Goal: Task Accomplishment & Management: Manage account settings

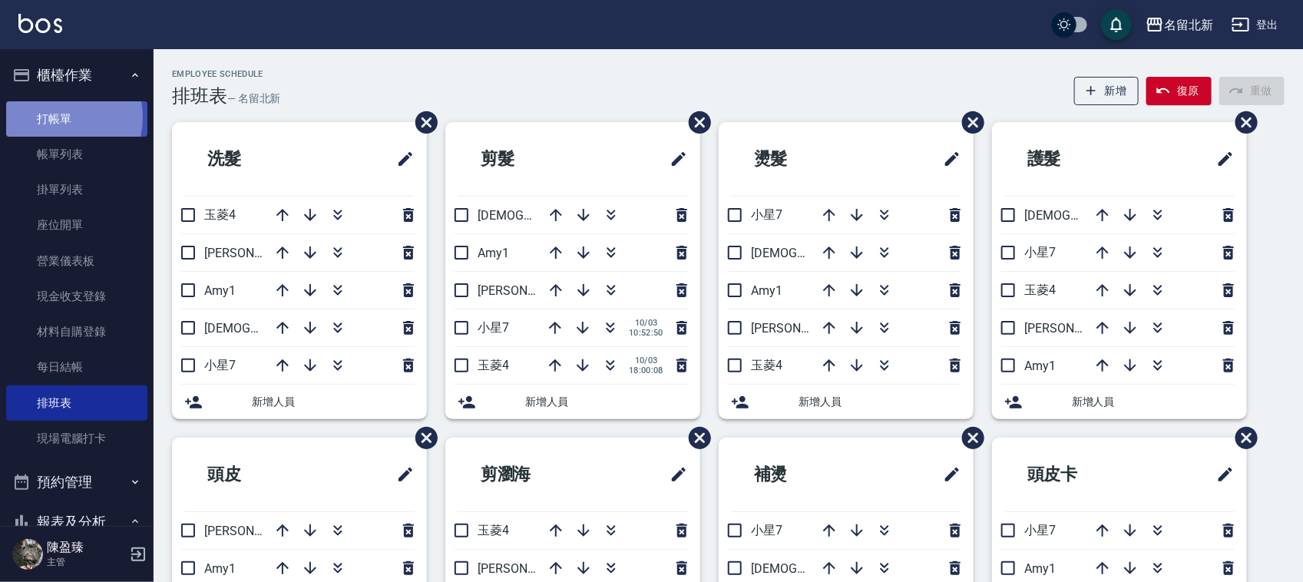
click at [56, 116] on link "打帳單" at bounding box center [76, 118] width 141 height 35
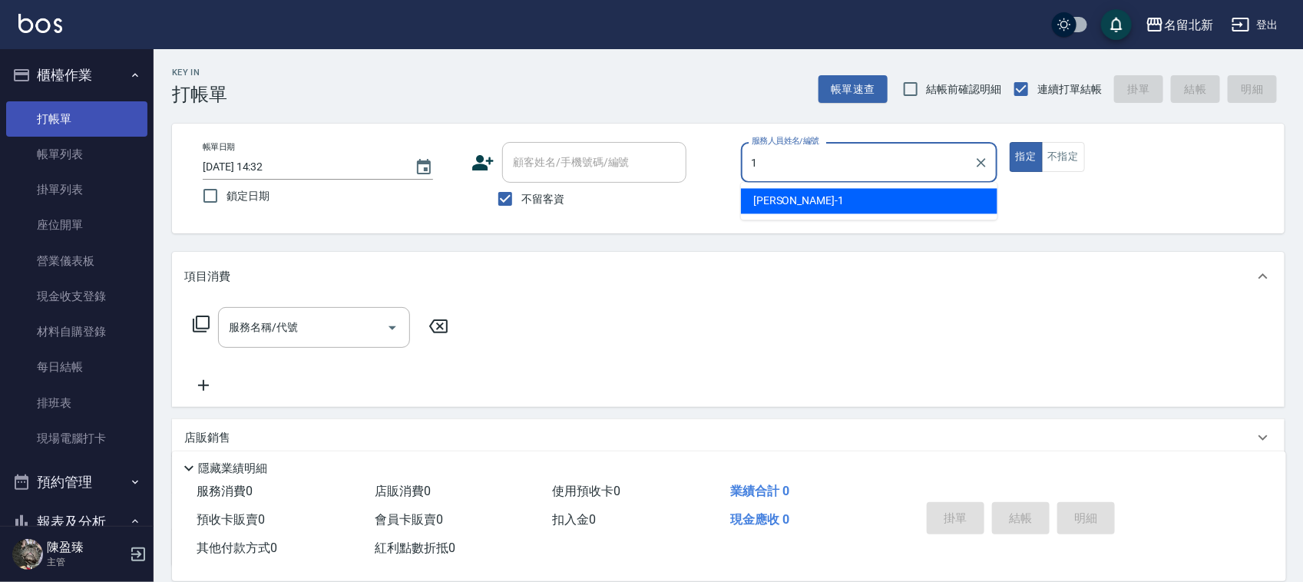
type input "[PERSON_NAME]-1"
type button "true"
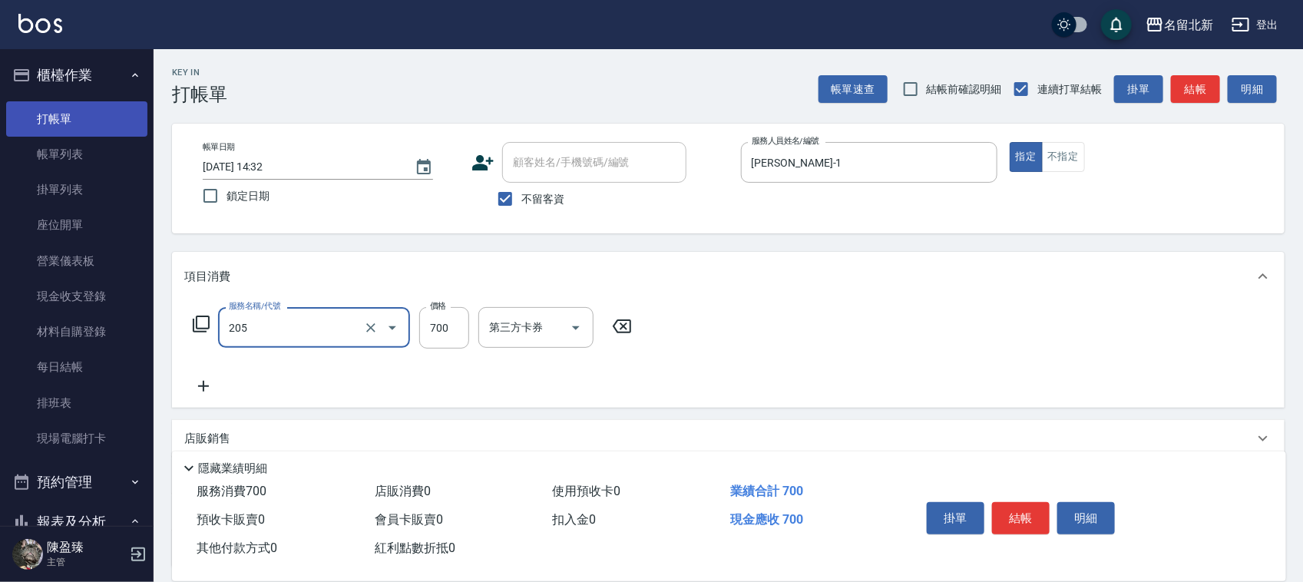
type input "精油+去角質洗(205)"
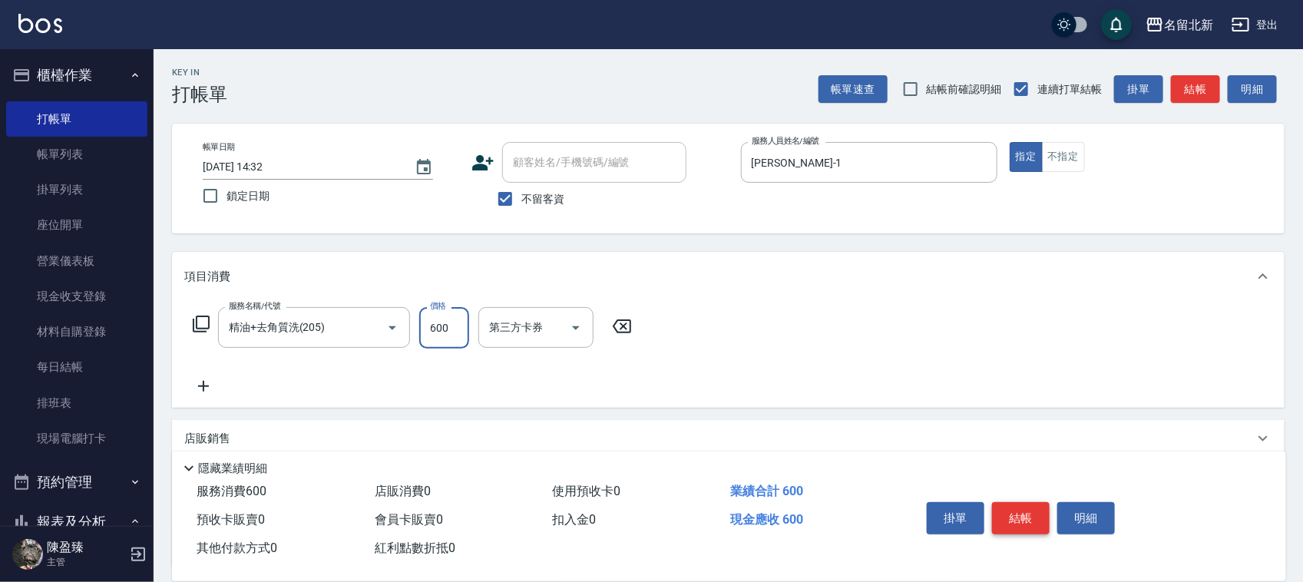
type input "600"
click at [998, 520] on button "結帳" at bounding box center [1021, 518] width 58 height 32
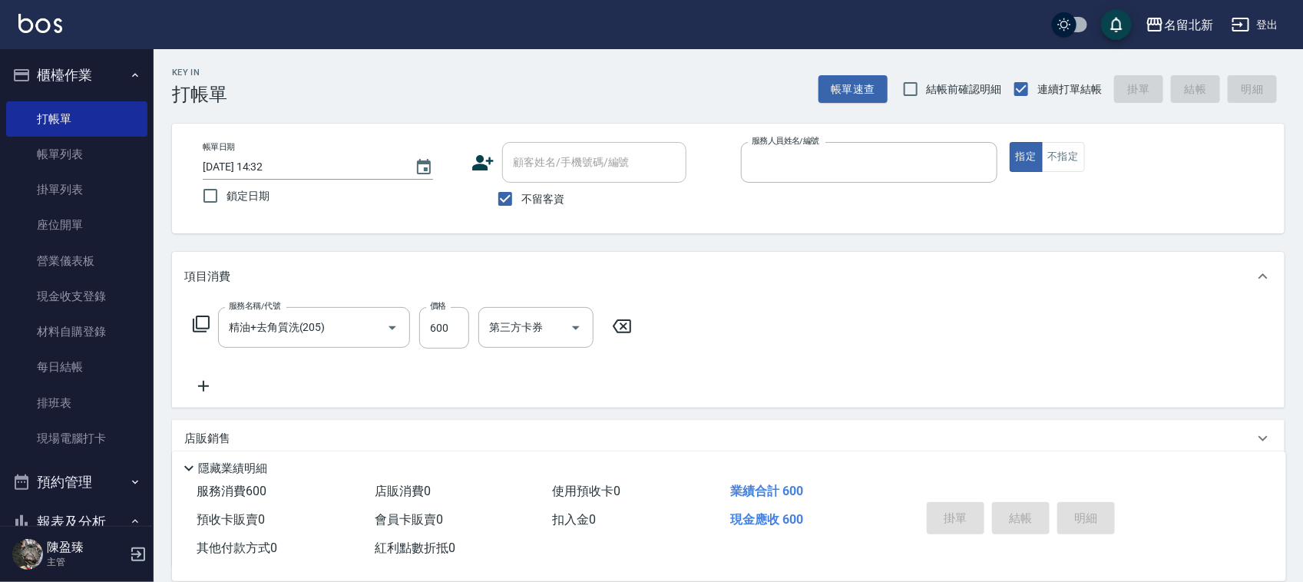
type input "7"
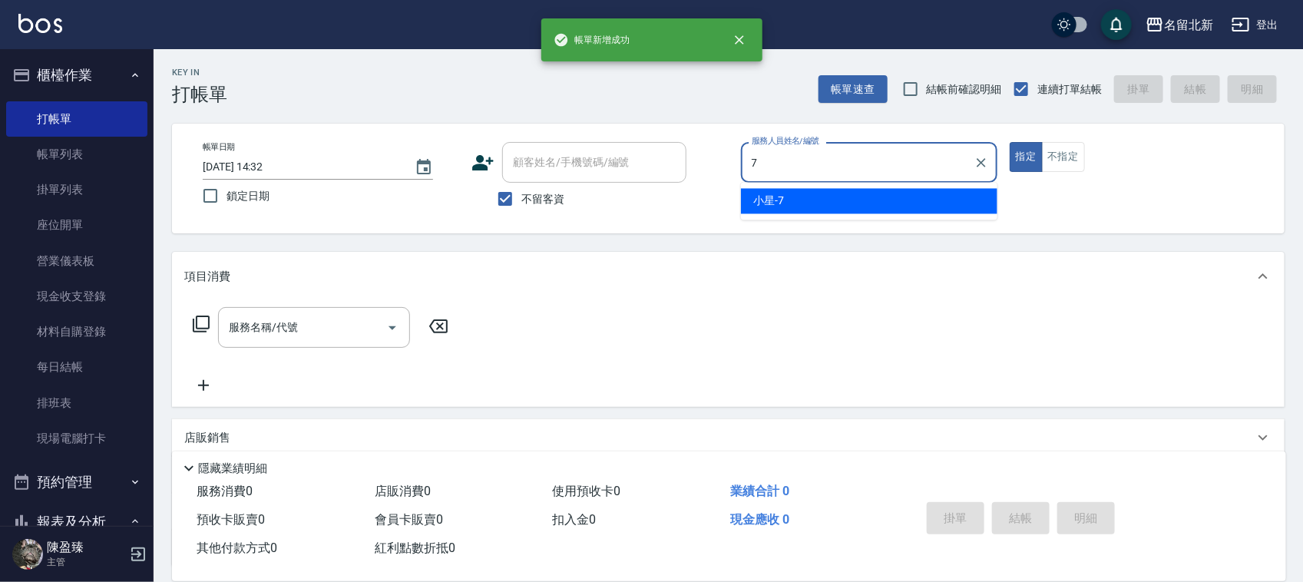
type input "小星-7"
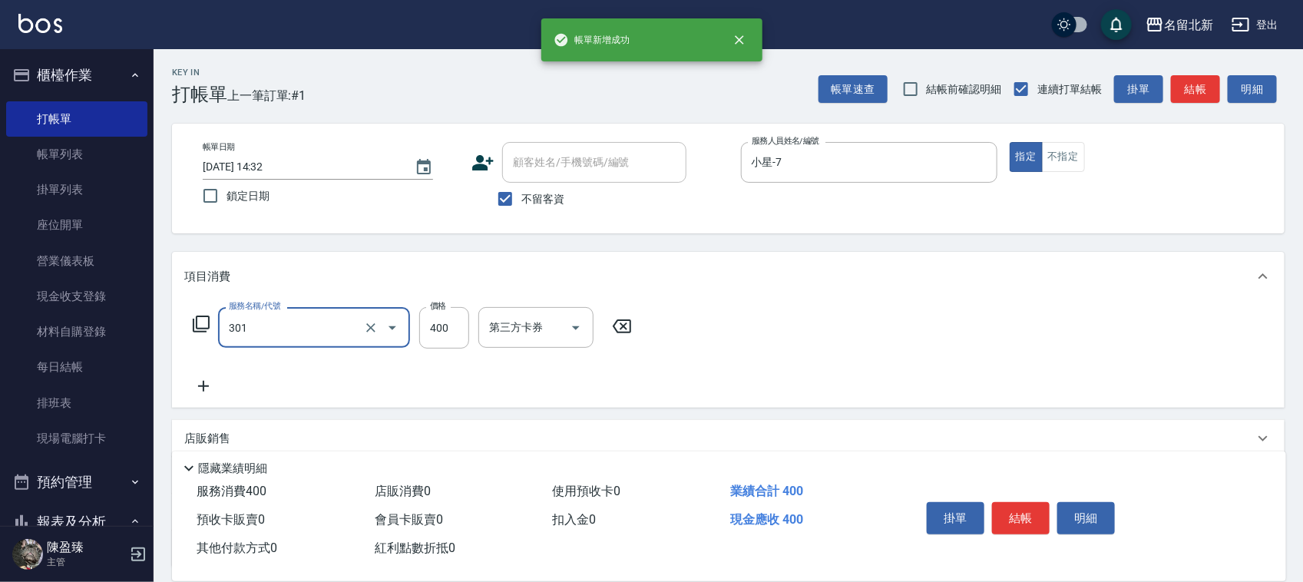
type input "造型剪髮(301)"
type input "388"
click at [1000, 519] on button "結帳" at bounding box center [1021, 518] width 58 height 32
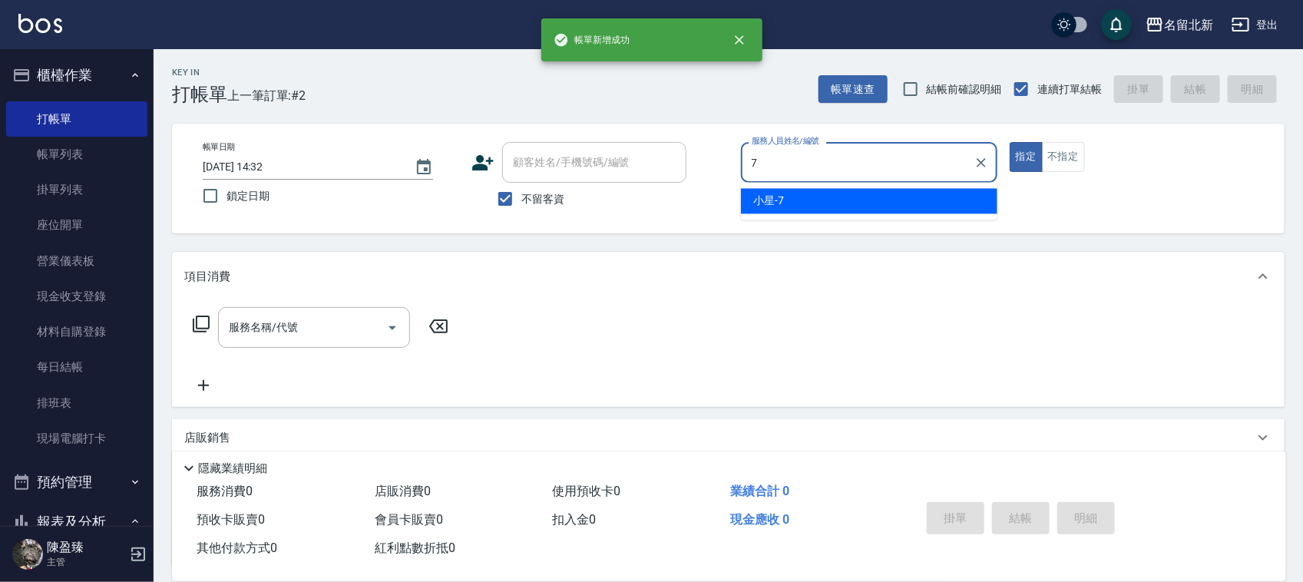
type input "小星-7"
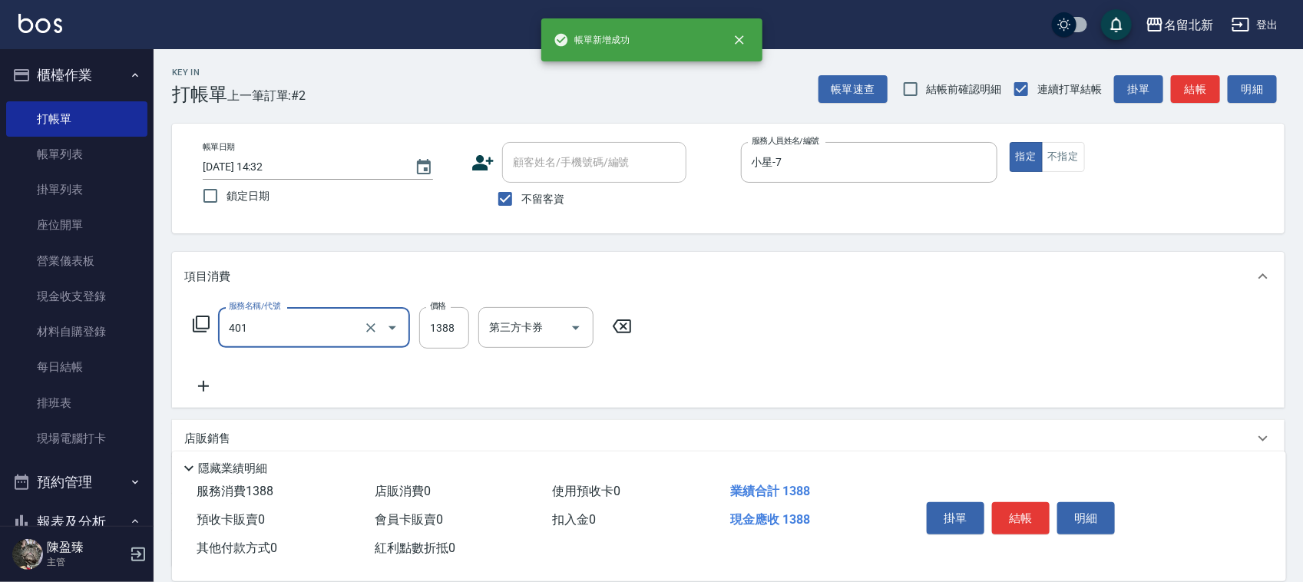
type input "燙髮(401)"
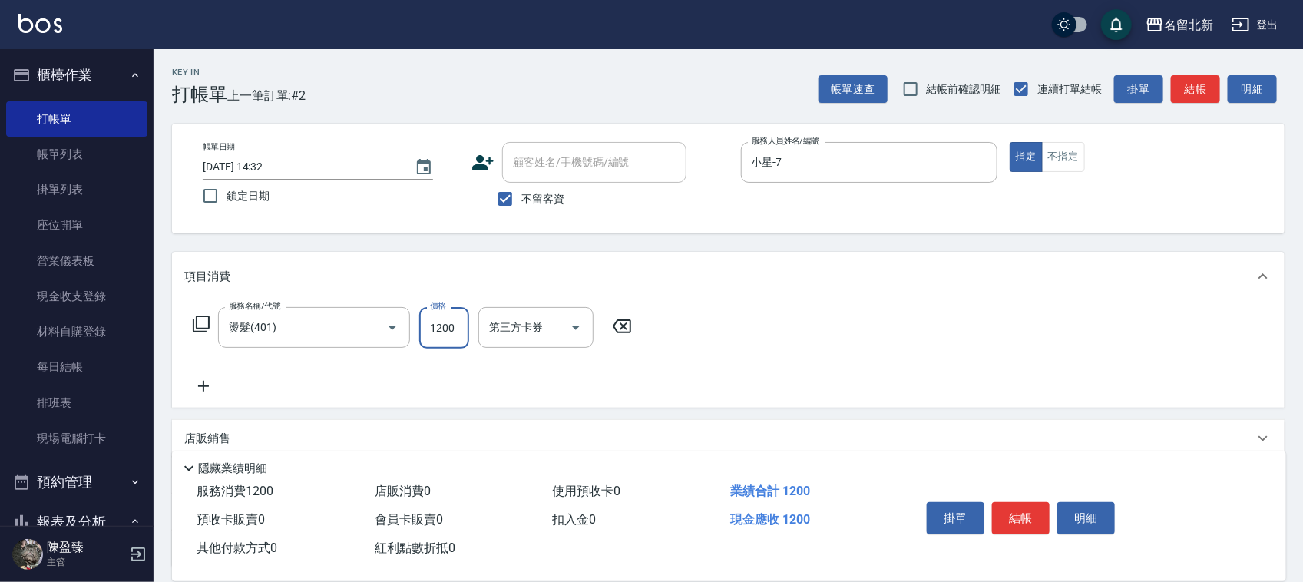
type input "1200"
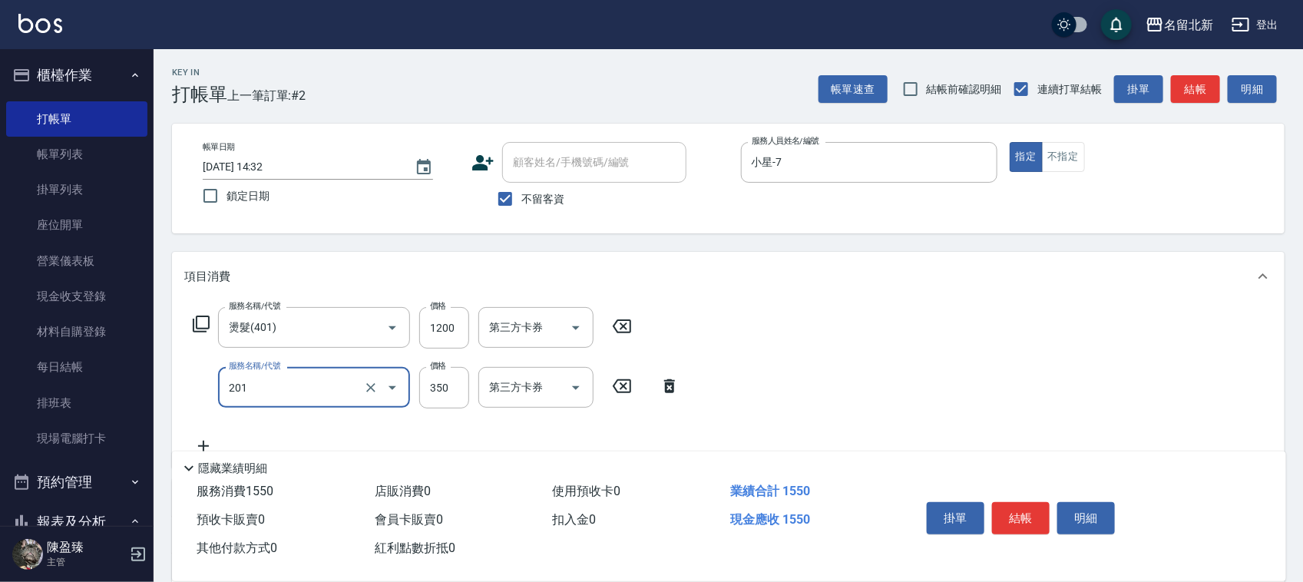
type input "一般洗髮(201)"
type input "300"
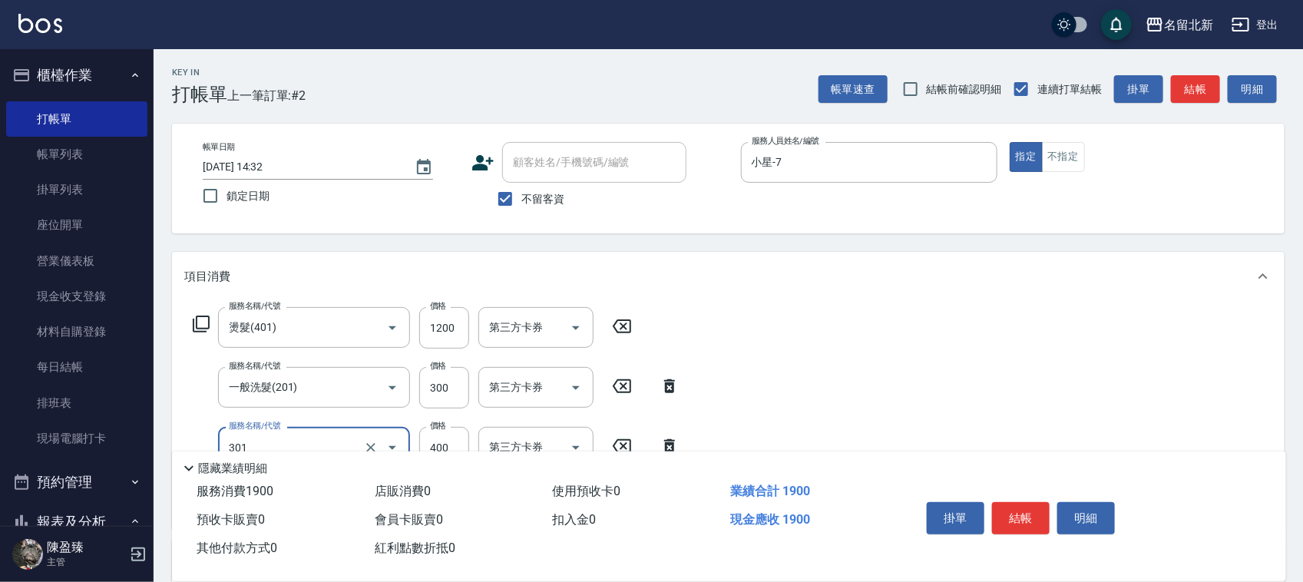
type input "造型剪髮(301)"
type input "350"
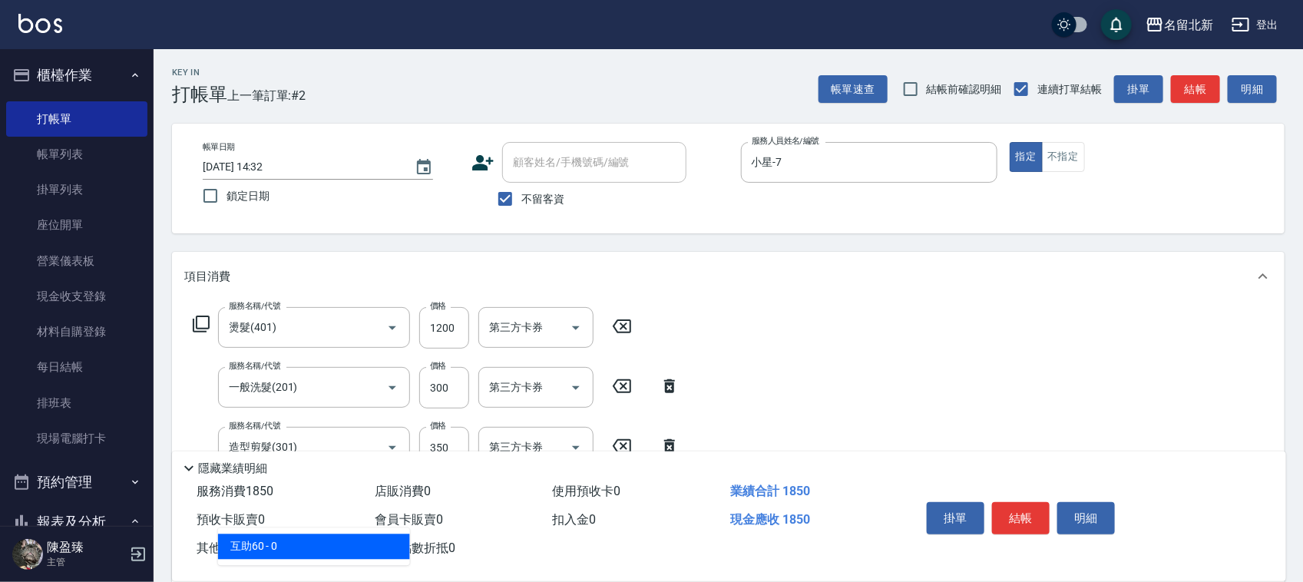
type input "互助60(706)"
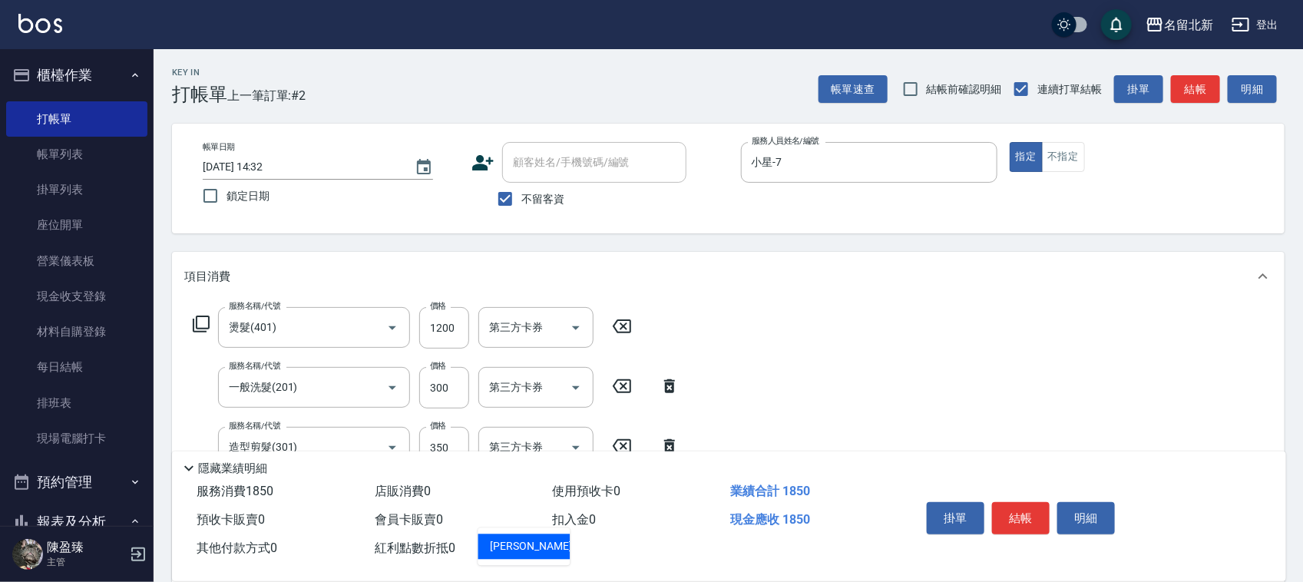
type input "[PERSON_NAME]-21"
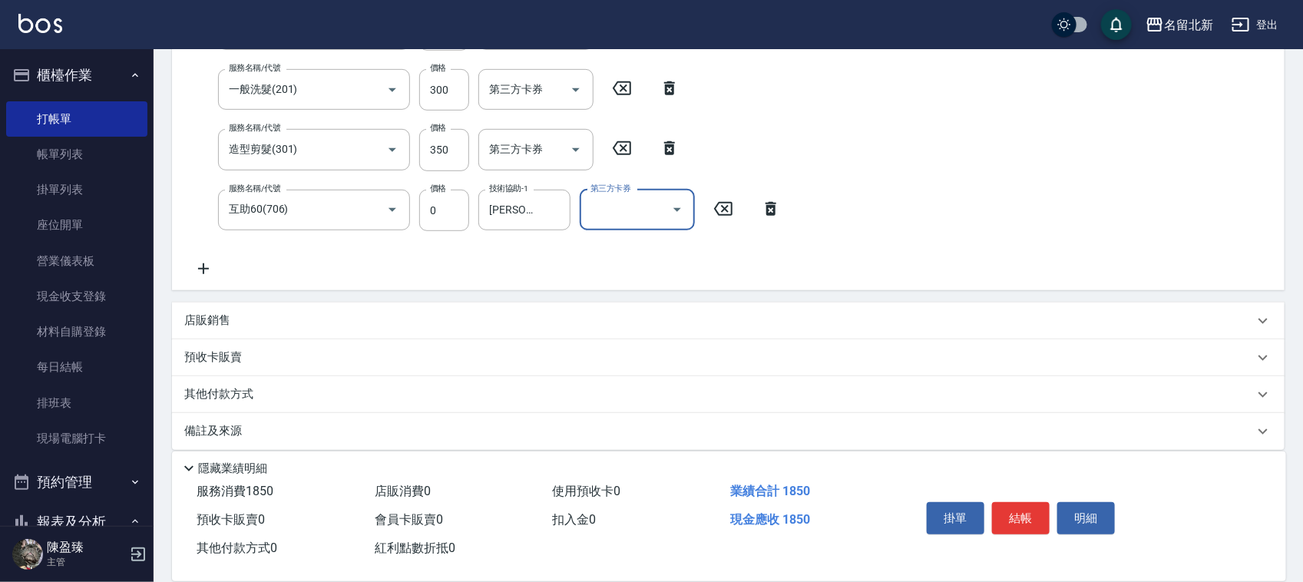
scroll to position [311, 0]
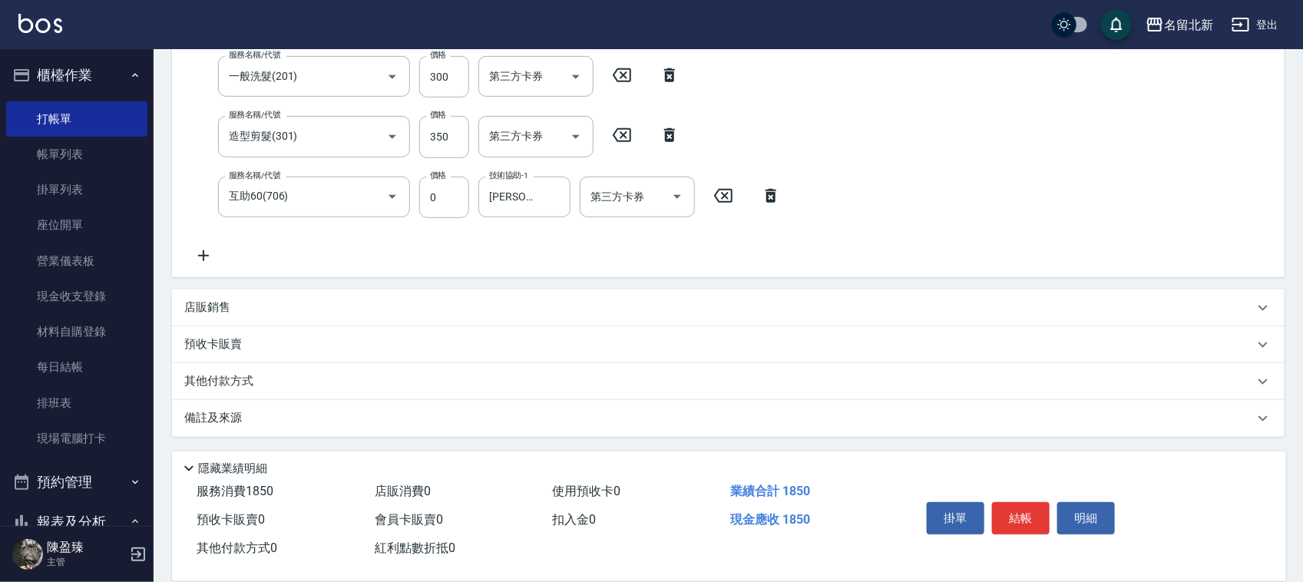
click at [216, 311] on p "店販銷售" at bounding box center [207, 307] width 46 height 16
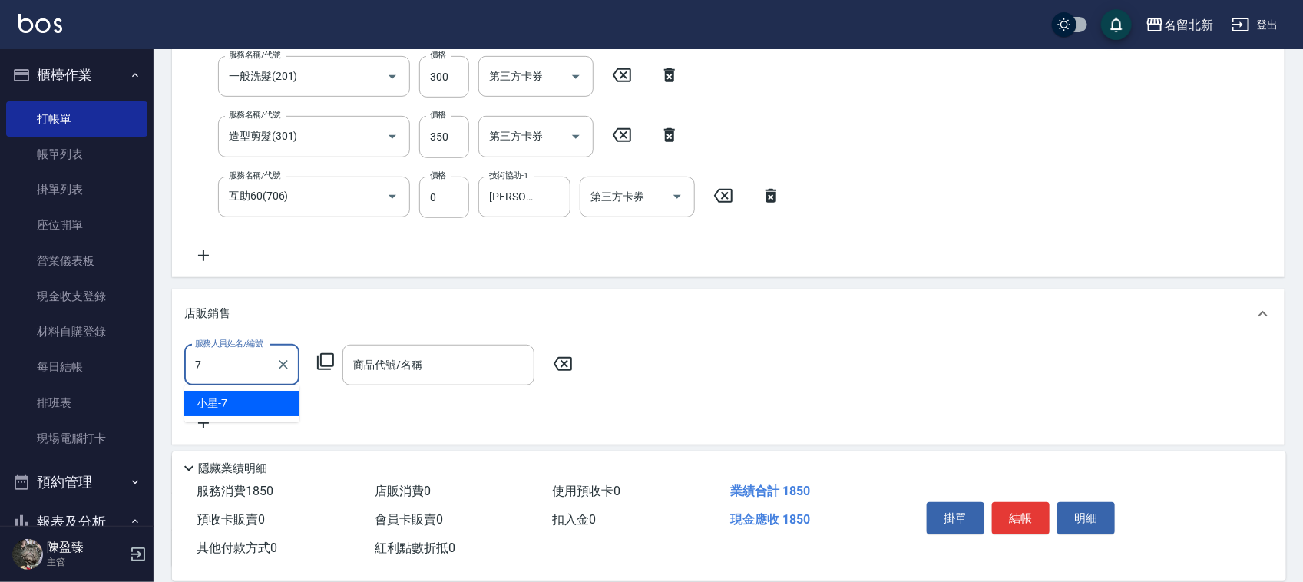
type input "小星-7"
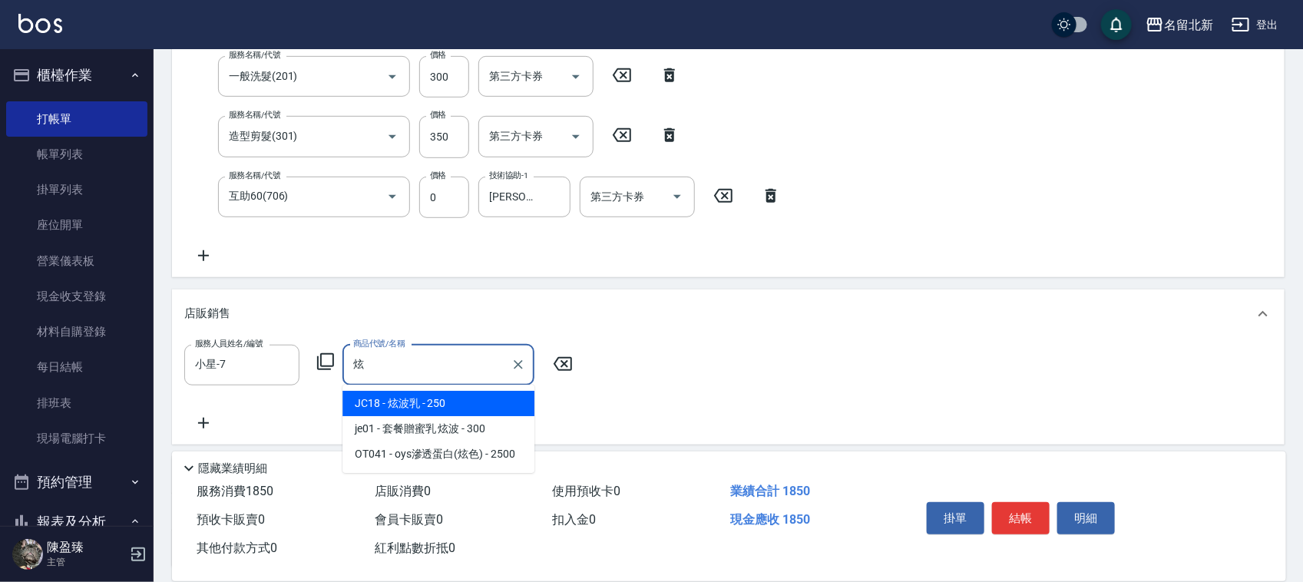
type input "炫波乳"
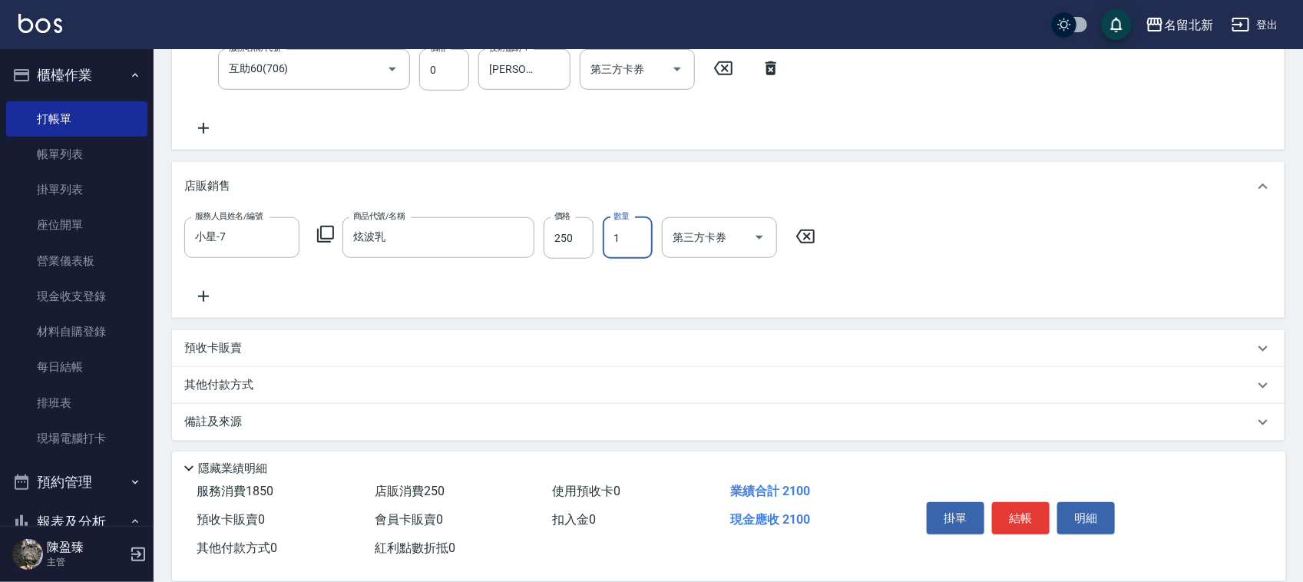
scroll to position [442, 0]
click at [1020, 519] on button "結帳" at bounding box center [1021, 518] width 58 height 32
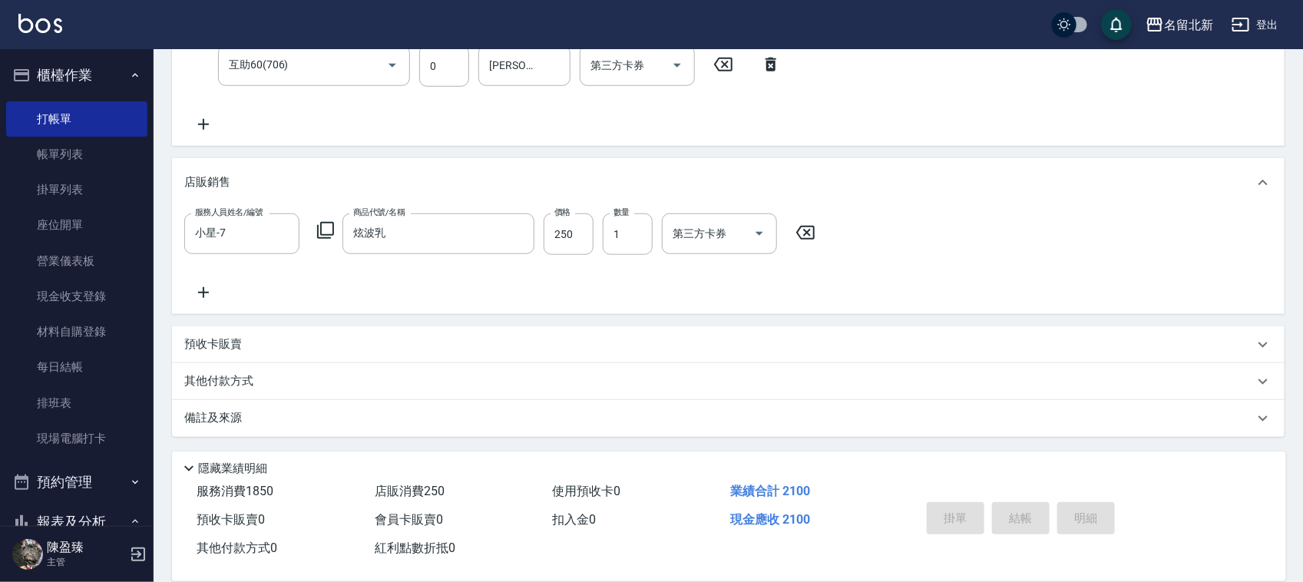
type input "[DATE] 14:33"
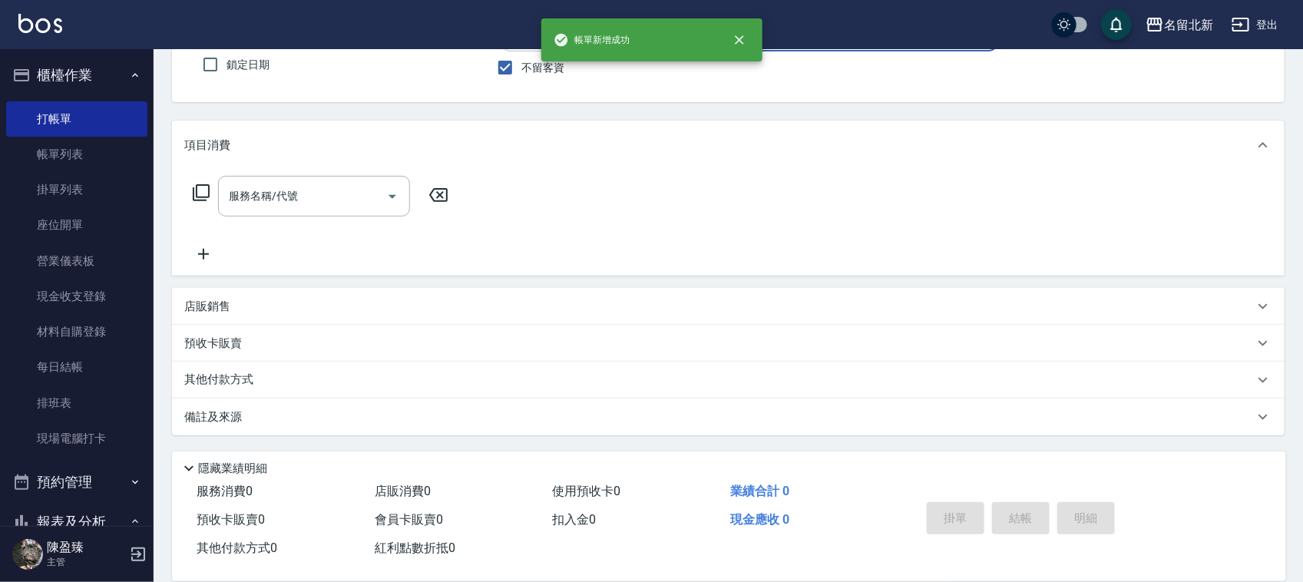
scroll to position [0, 0]
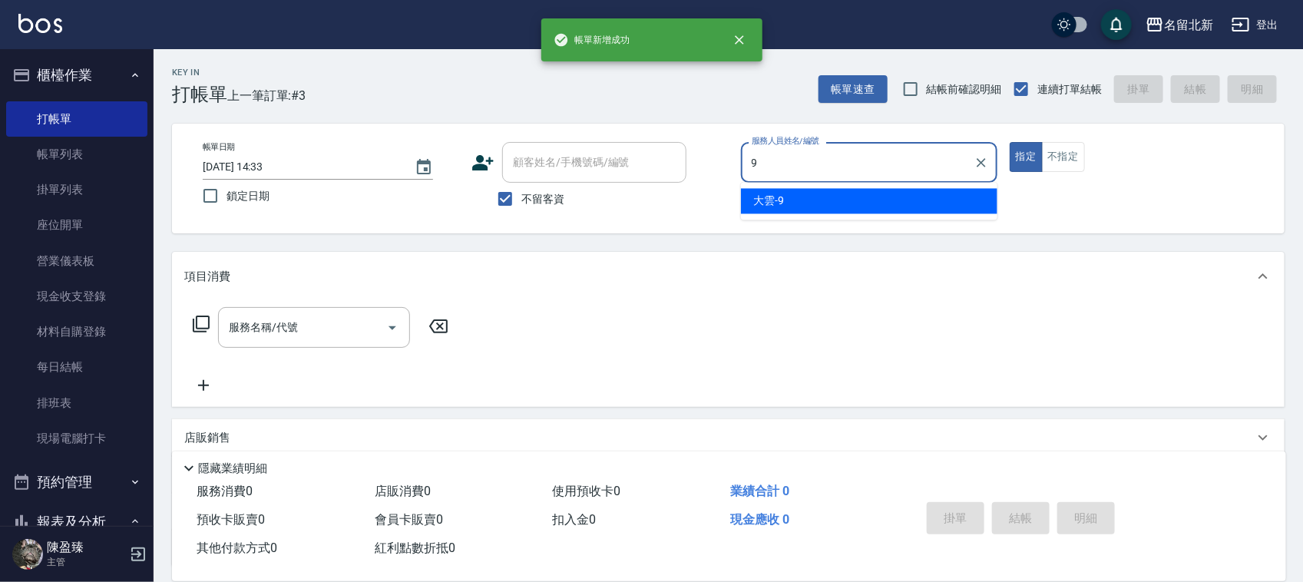
type input "大雲-9"
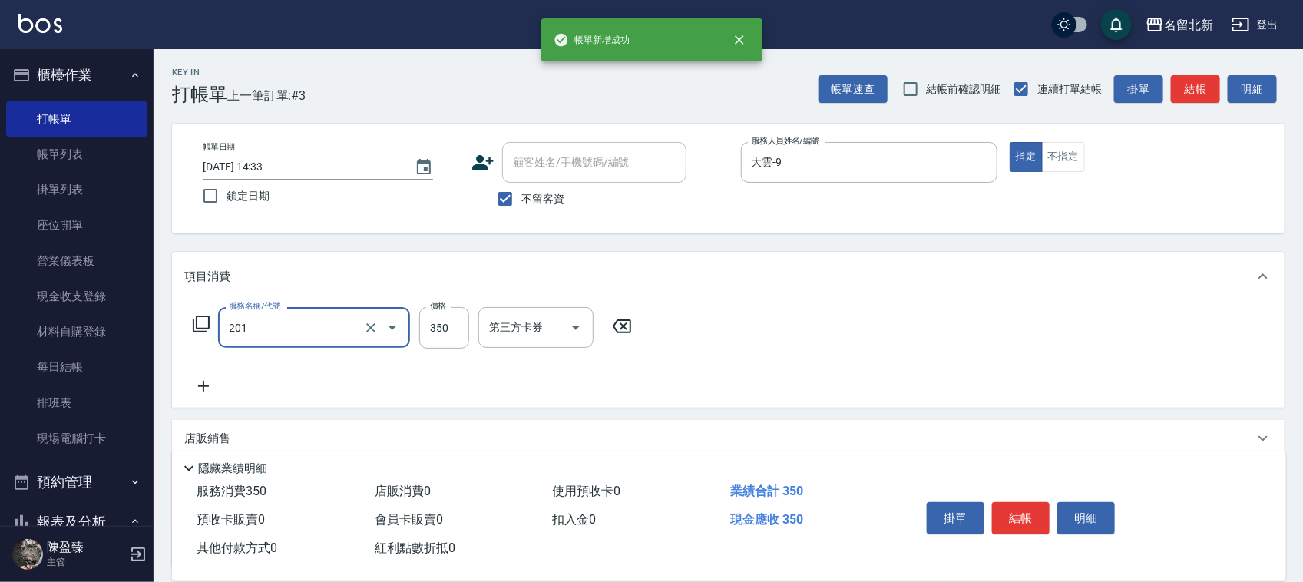
type input "一般洗髮(201)"
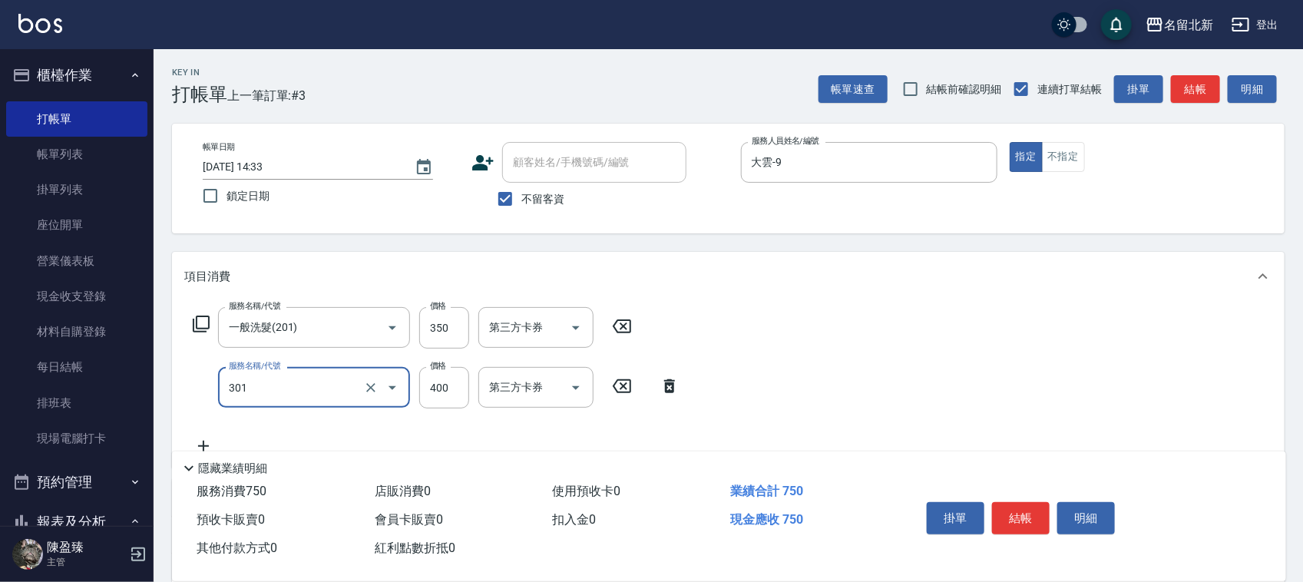
type input "造型剪髮(301)"
type input "388"
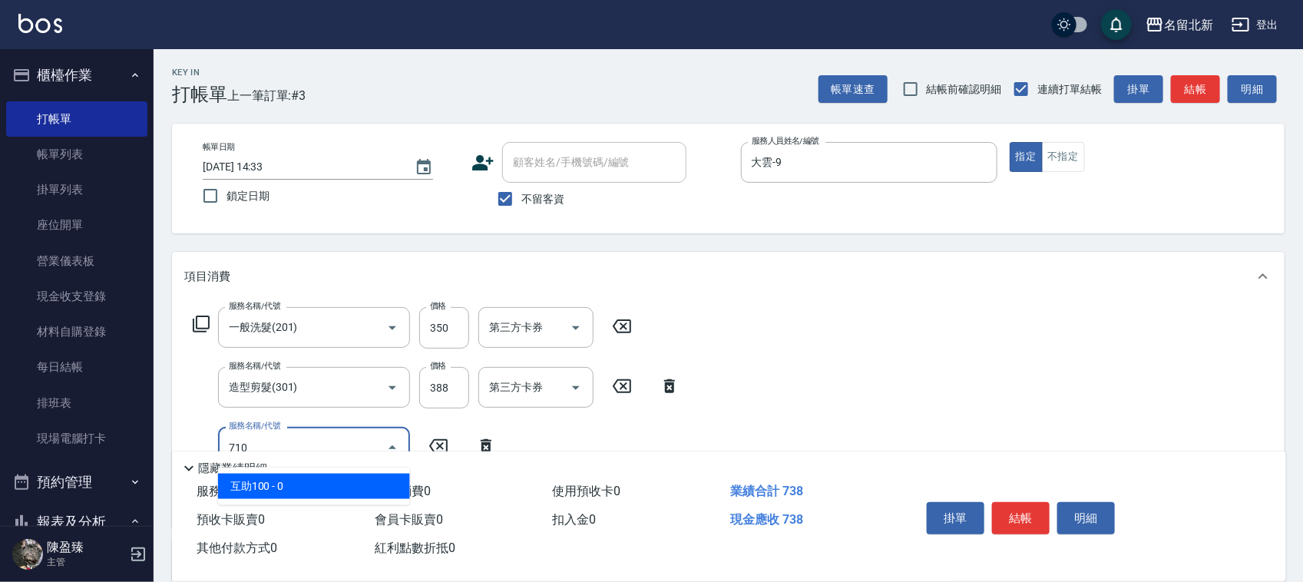
type input "互助100(710)"
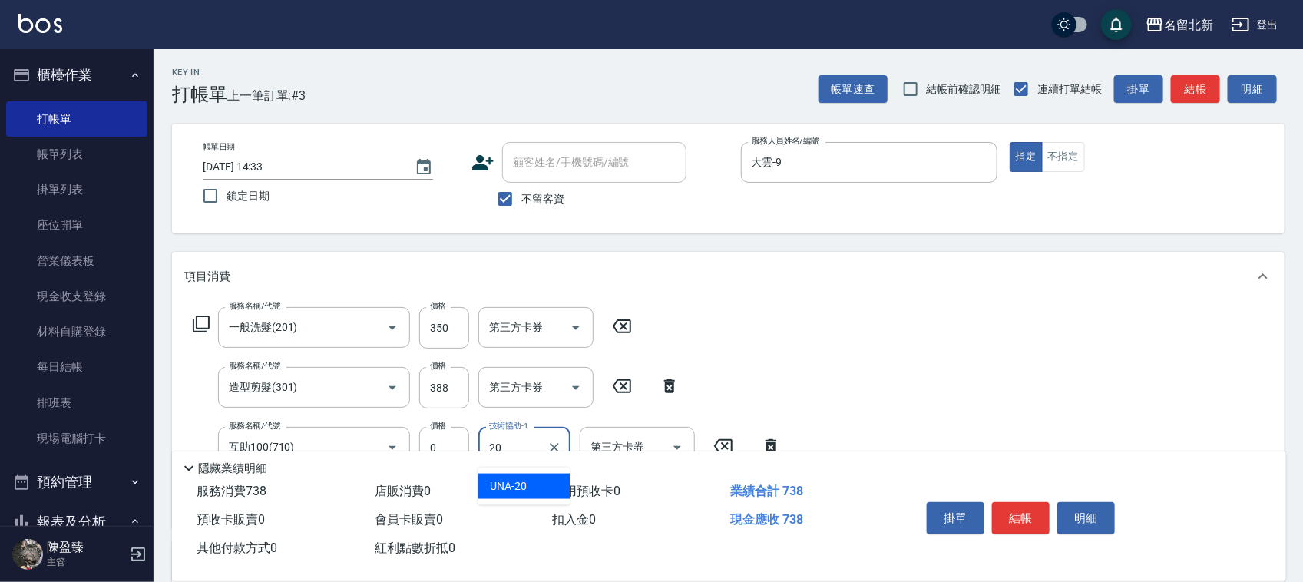
type input "UNA-20"
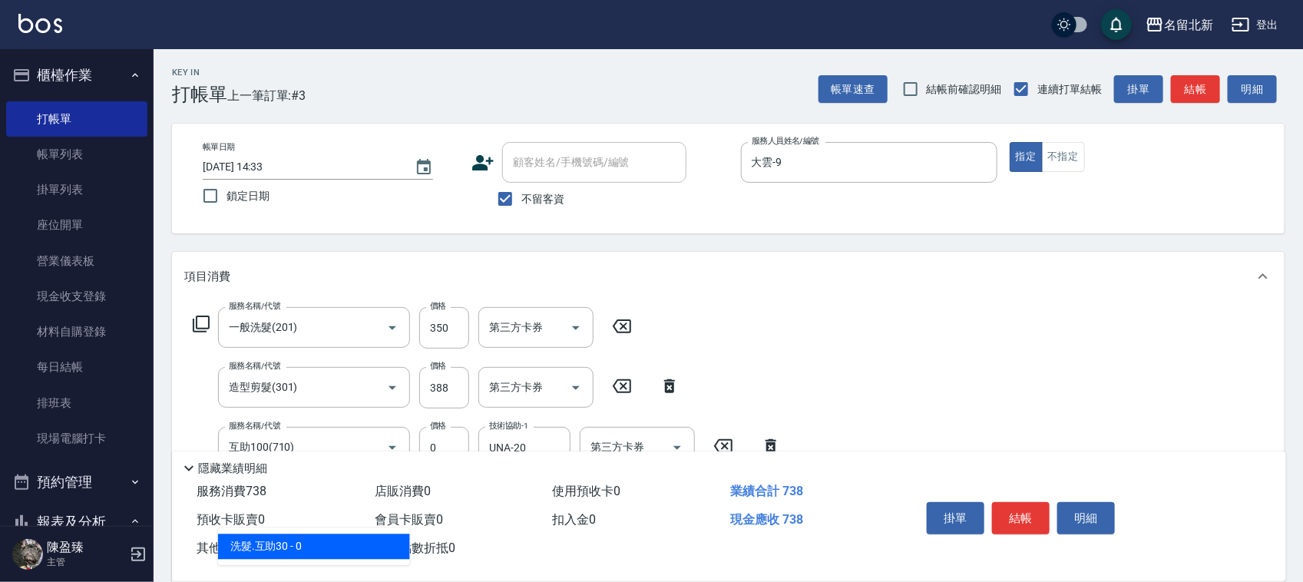
type input "洗髮.互助30(703)"
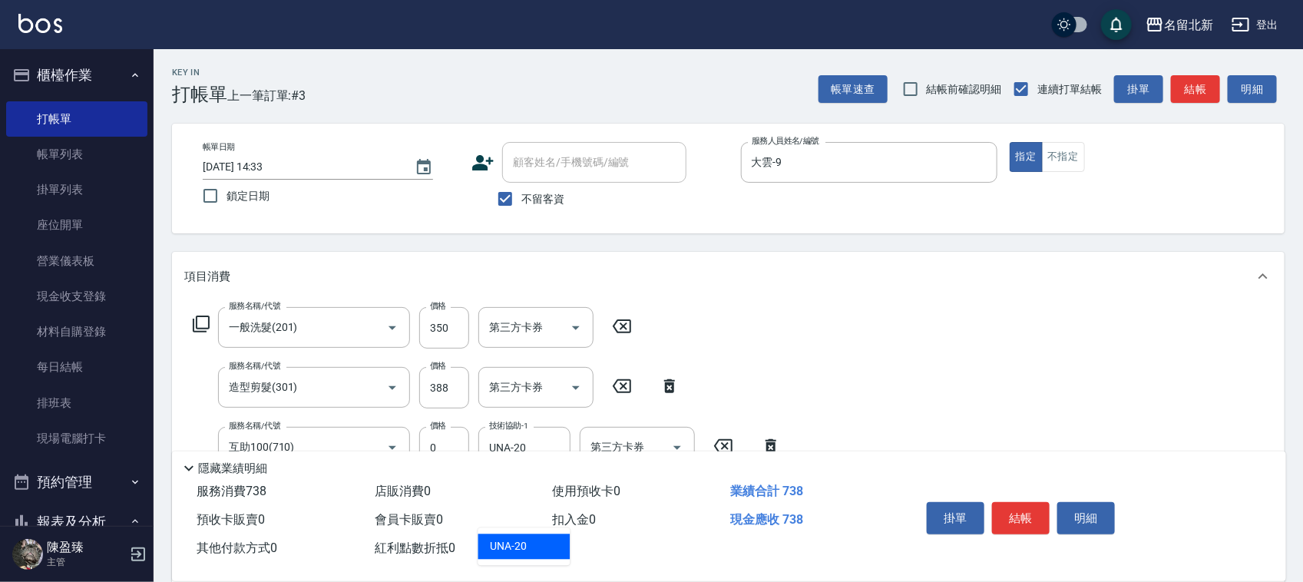
type input "UNA-20"
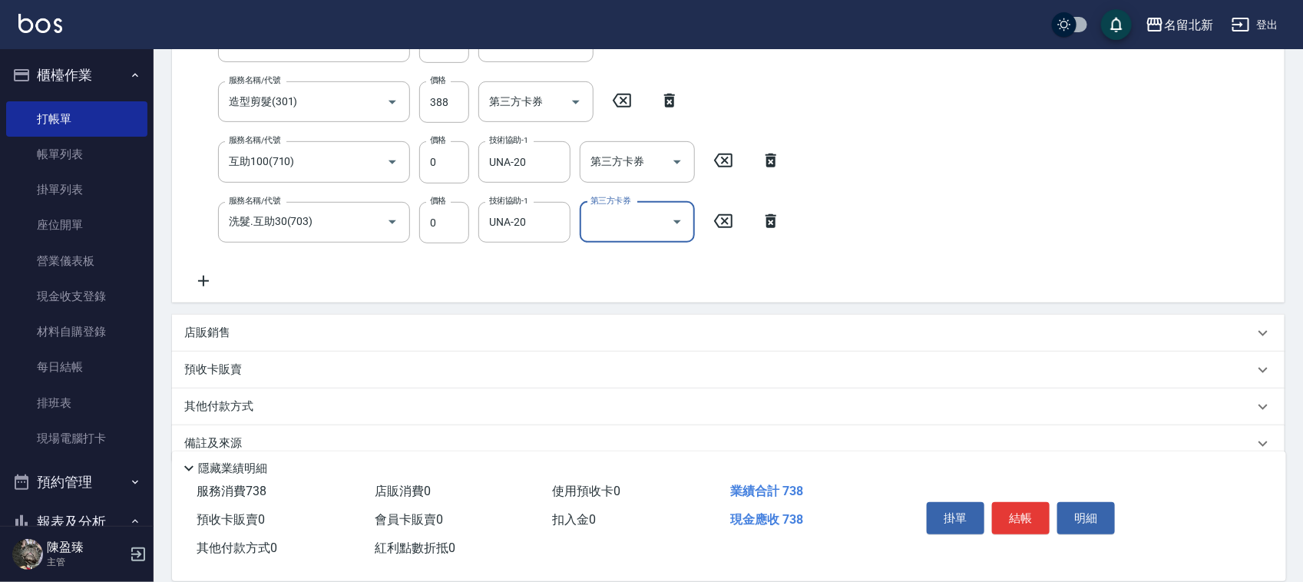
scroll to position [288, 0]
click at [236, 390] on div "其他付款方式" at bounding box center [728, 404] width 1113 height 37
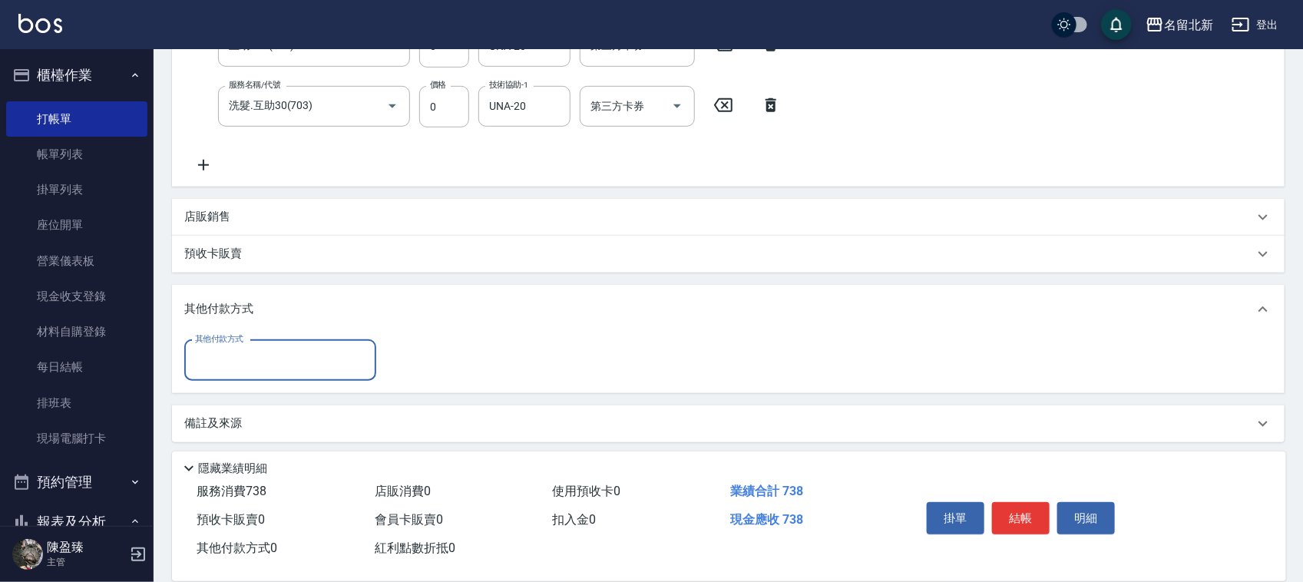
scroll to position [407, 0]
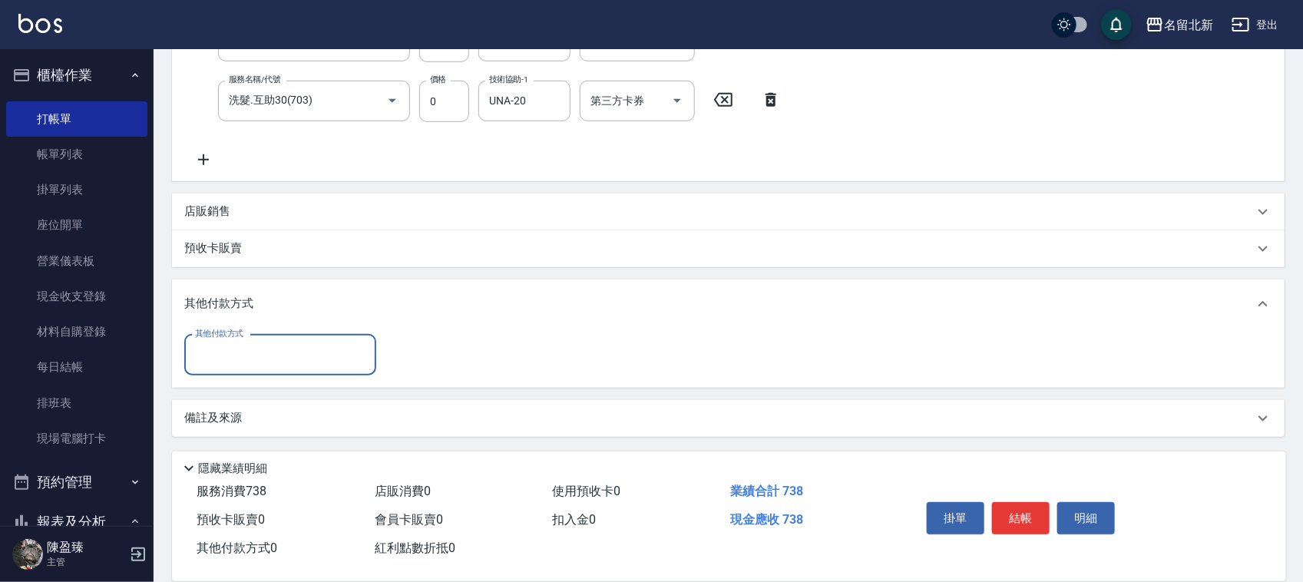
click at [211, 370] on div "其他付款方式" at bounding box center [280, 355] width 192 height 41
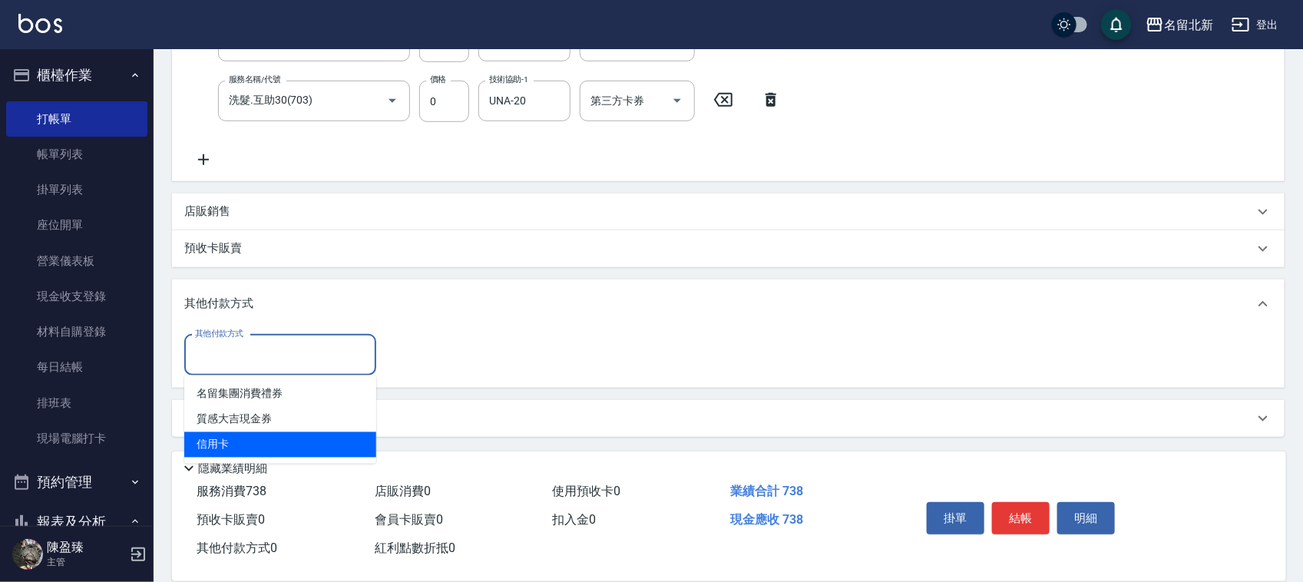
click at [242, 438] on span "信用卡" at bounding box center [280, 444] width 192 height 25
type input "信用卡"
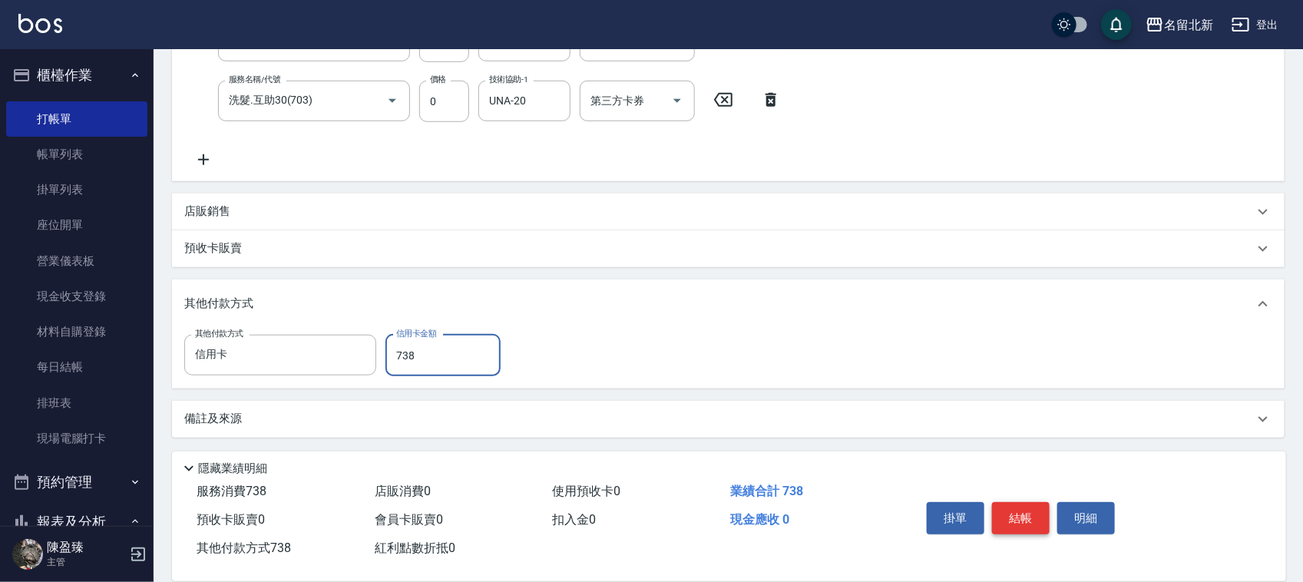
type input "738"
click at [1014, 507] on button "結帳" at bounding box center [1021, 518] width 58 height 32
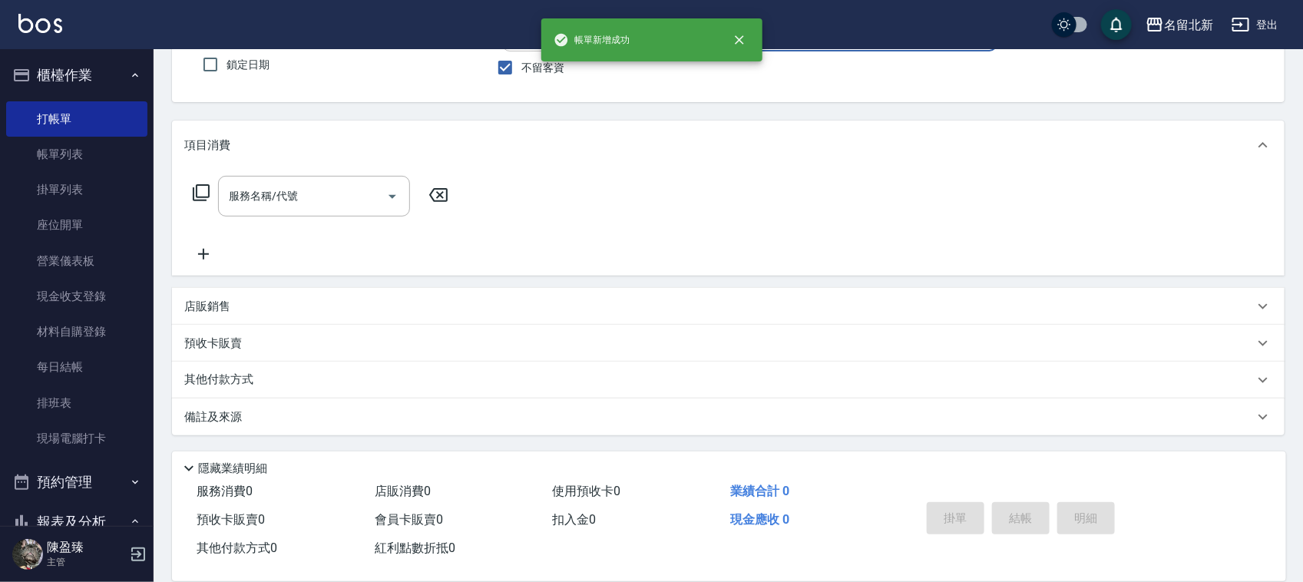
scroll to position [0, 0]
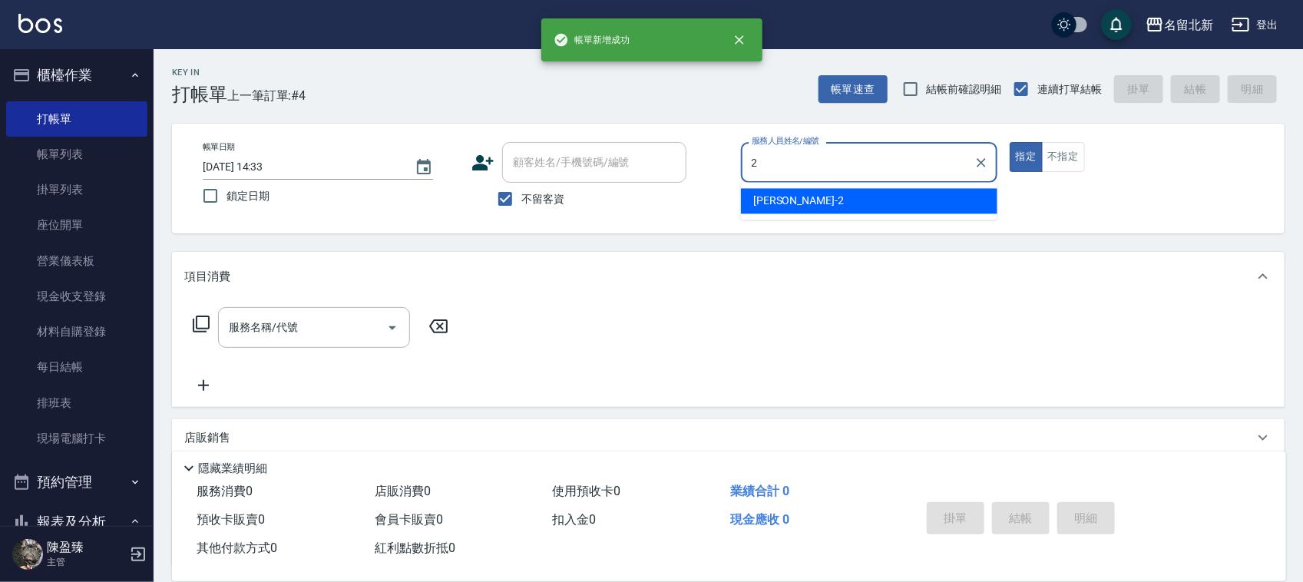
type input "[PERSON_NAME]-2"
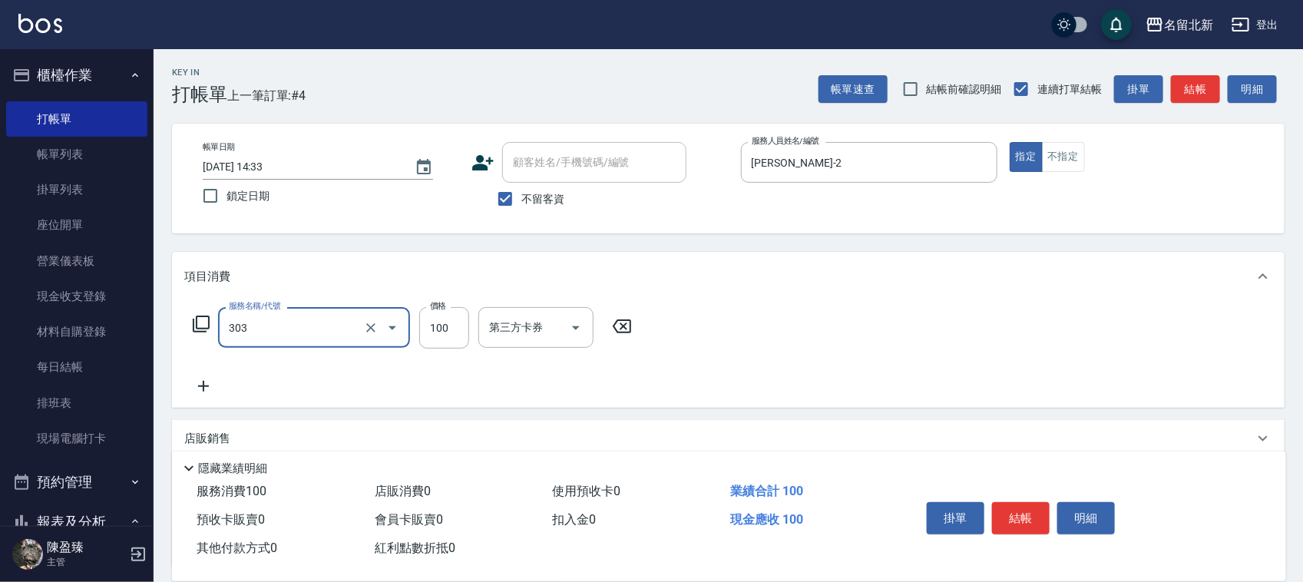
type input "剪瀏海(303)"
type input "50"
click at [1014, 508] on button "結帳" at bounding box center [1021, 518] width 58 height 32
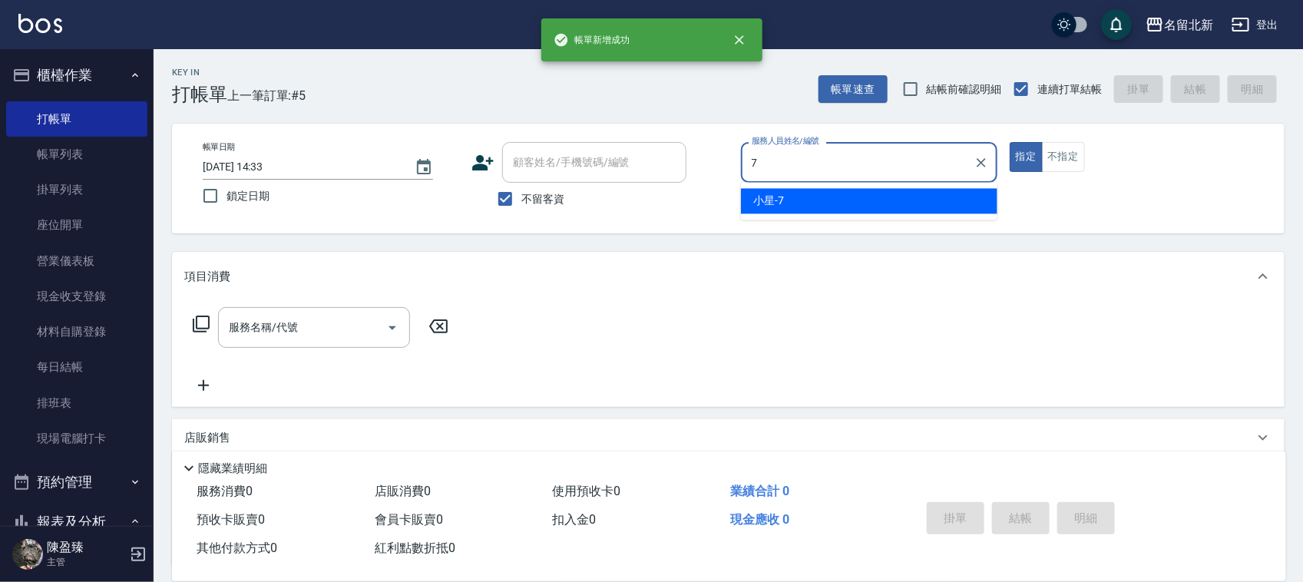
type input "小星-7"
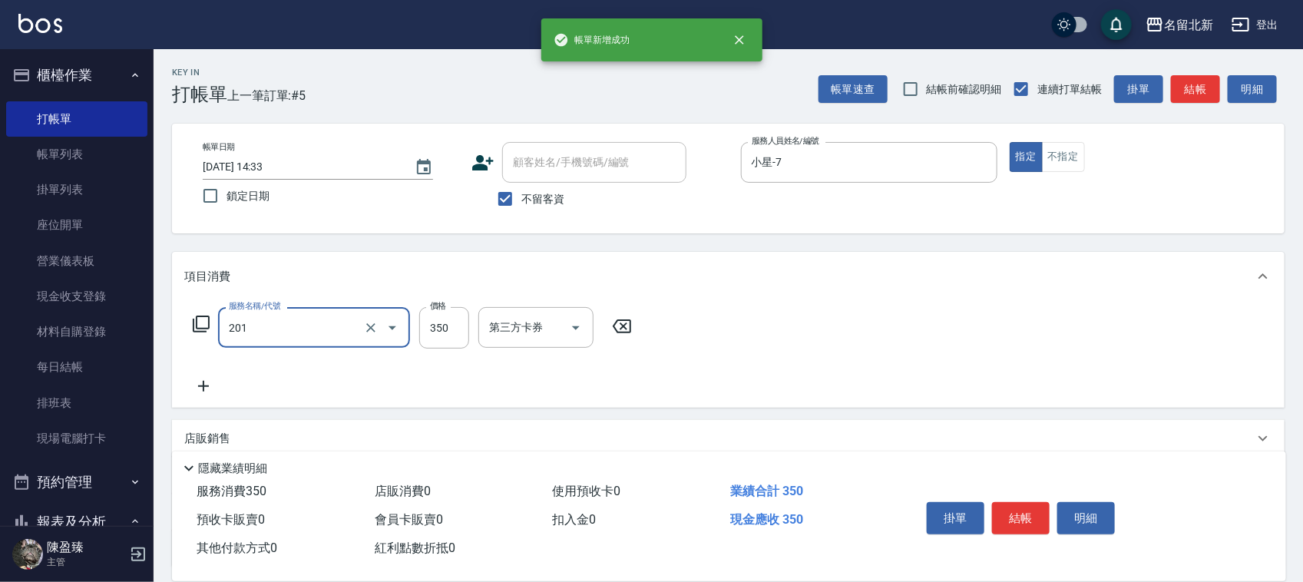
type input "一般洗髮(201)"
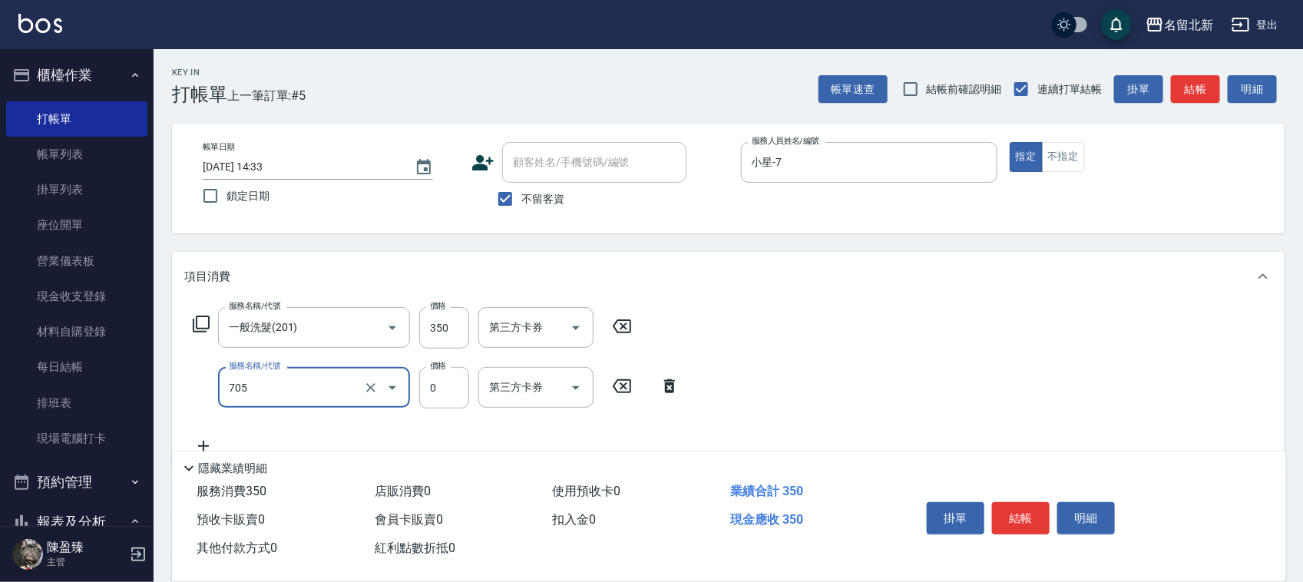
type input "互助50(705)"
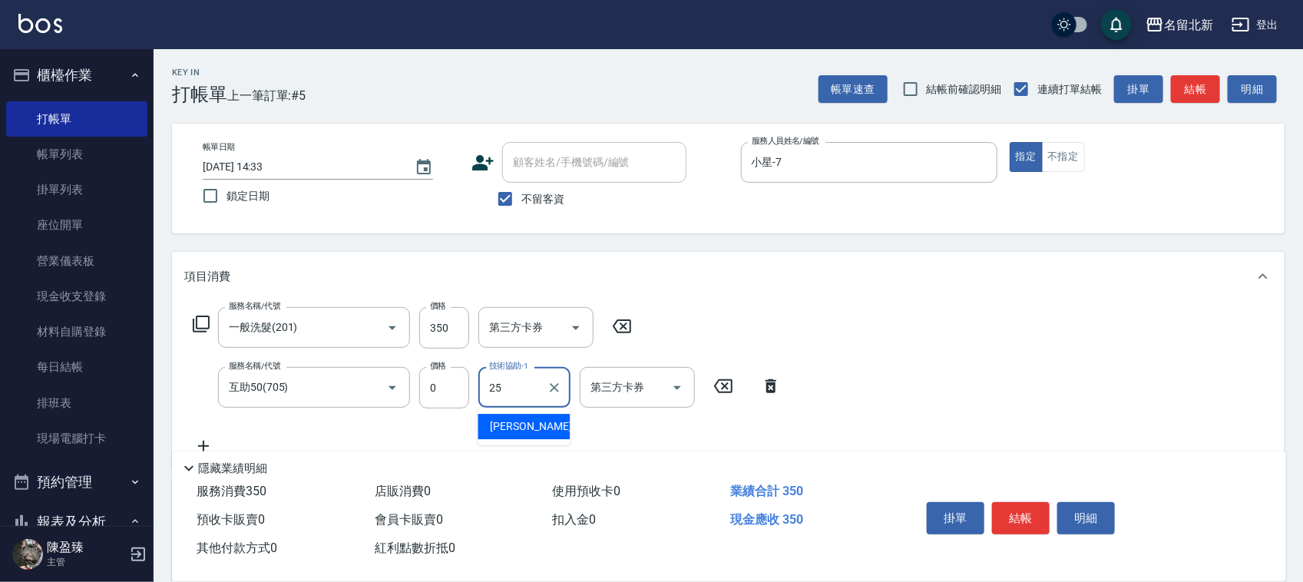
type input "禎禎-25"
drag, startPoint x: 1014, startPoint y: 507, endPoint x: 1018, endPoint y: 500, distance: 7.9
click at [1018, 502] on button "結帳" at bounding box center [1021, 518] width 58 height 32
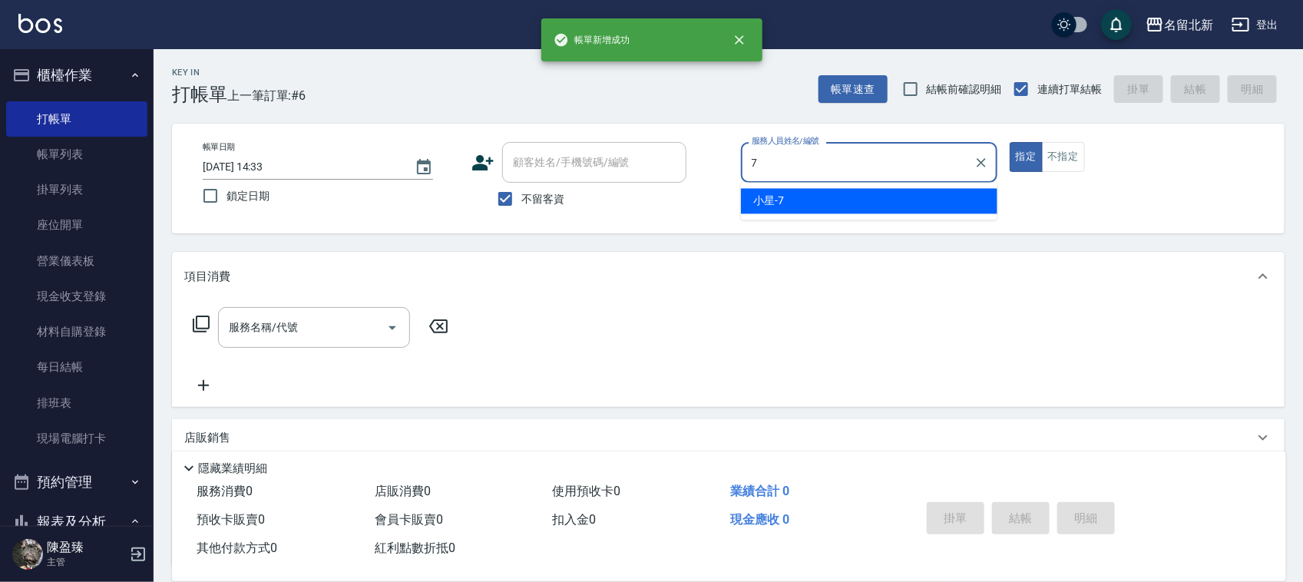
type input "小星-7"
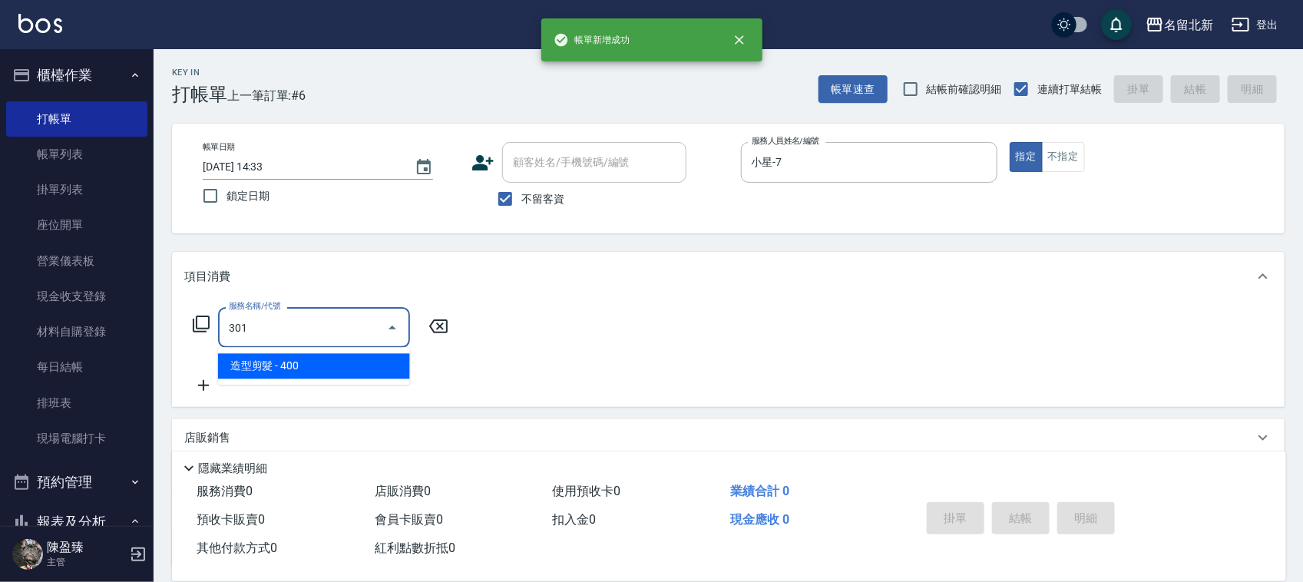
type input "造型剪髮(301)"
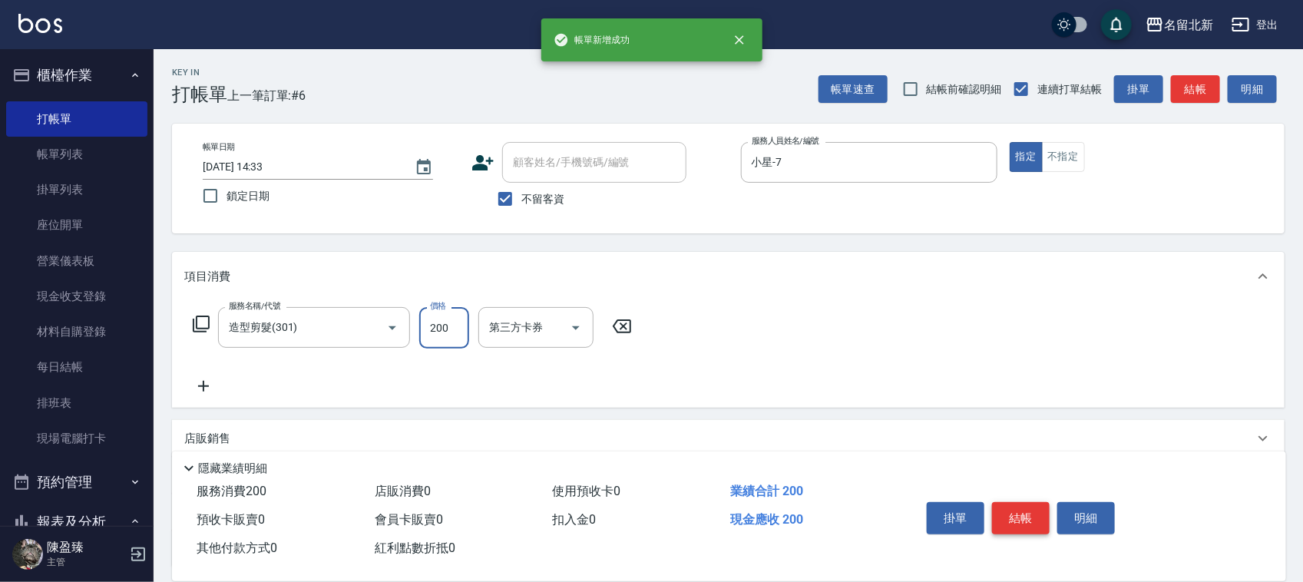
type input "200"
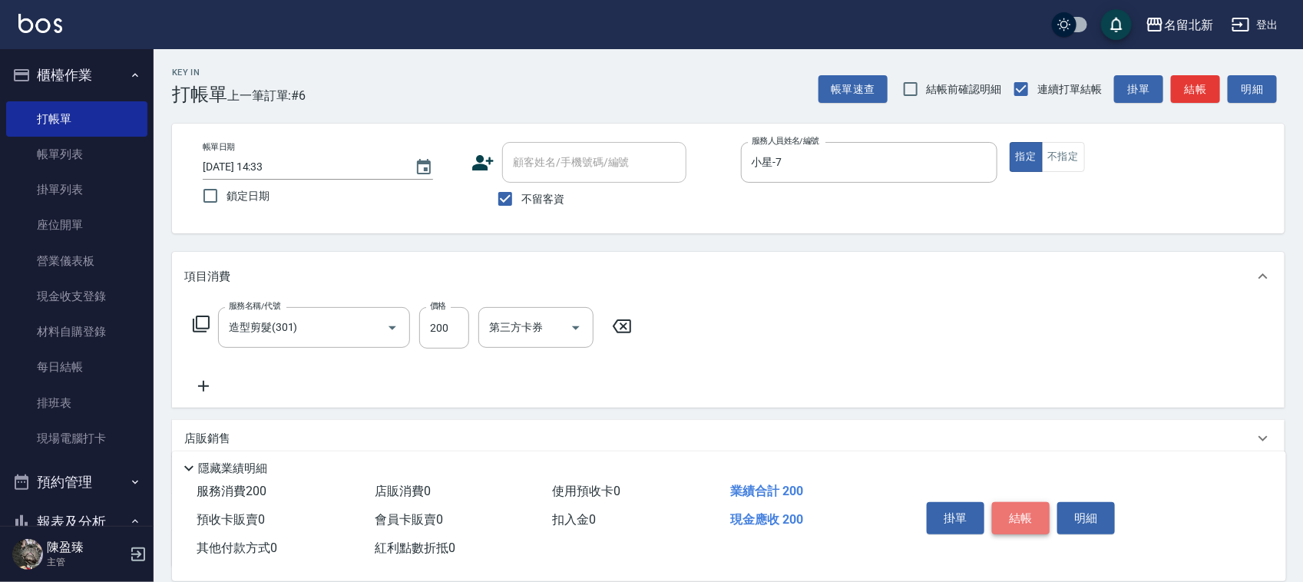
click at [1018, 502] on button "結帳" at bounding box center [1021, 518] width 58 height 32
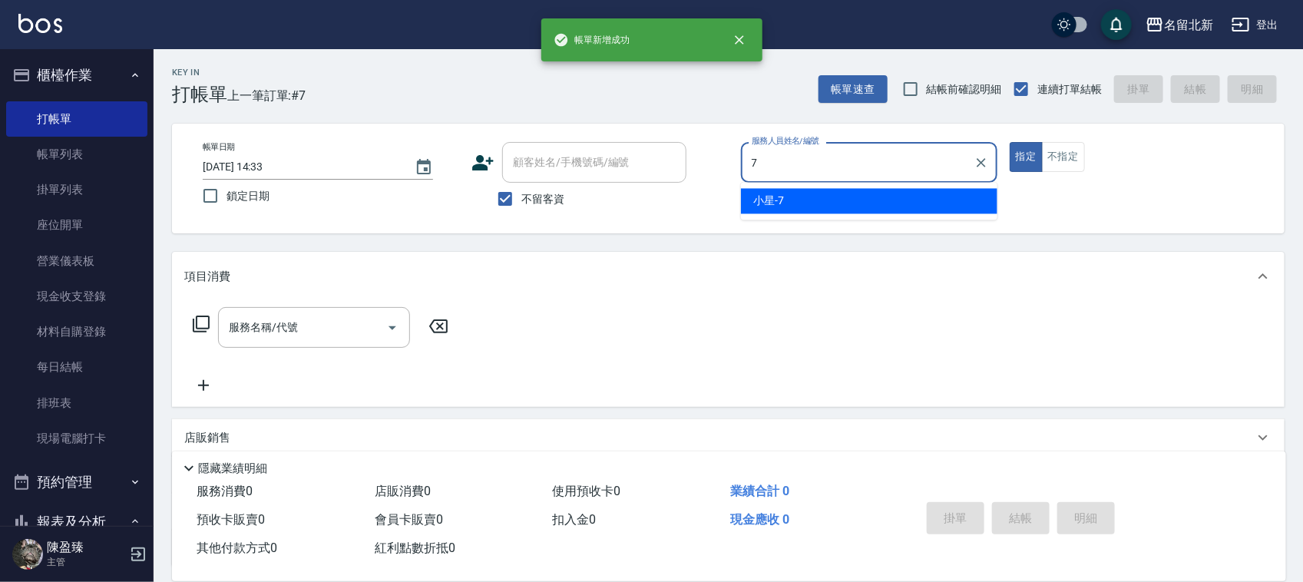
type input "小星-7"
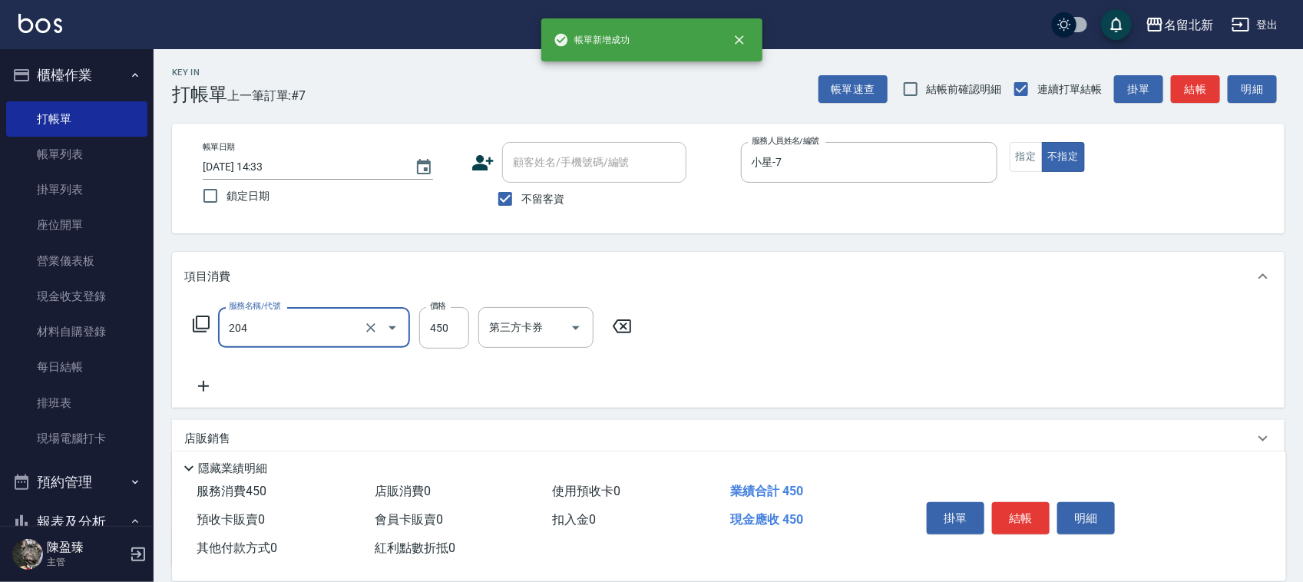
type input "髮質調理洗髮(204)"
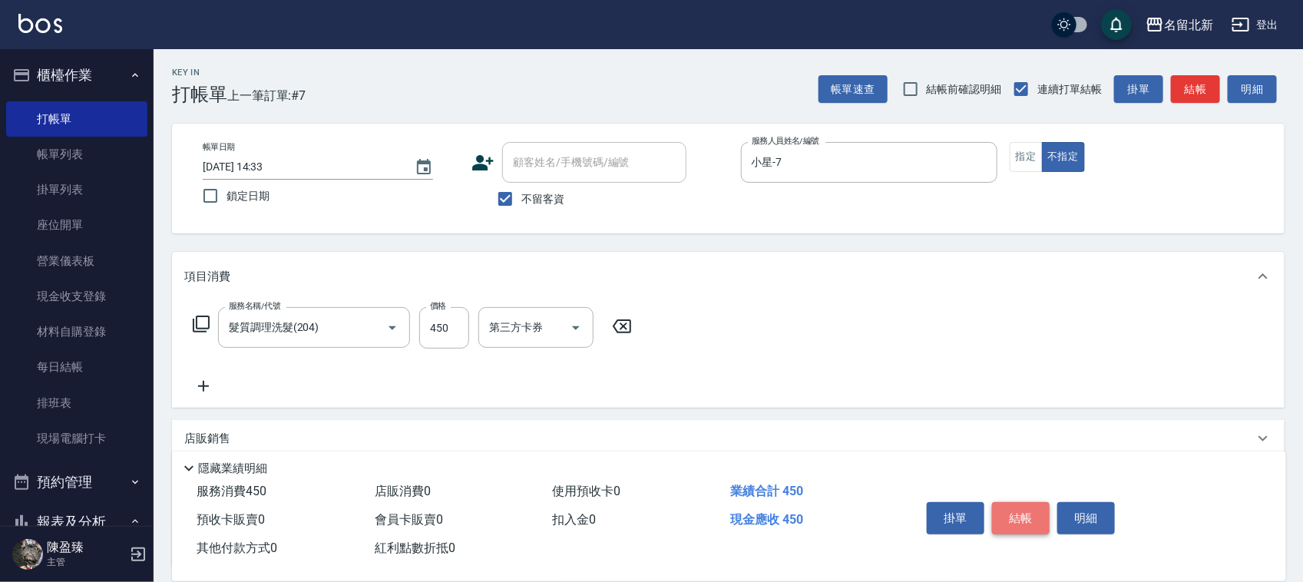
click at [1018, 502] on button "結帳" at bounding box center [1021, 518] width 58 height 32
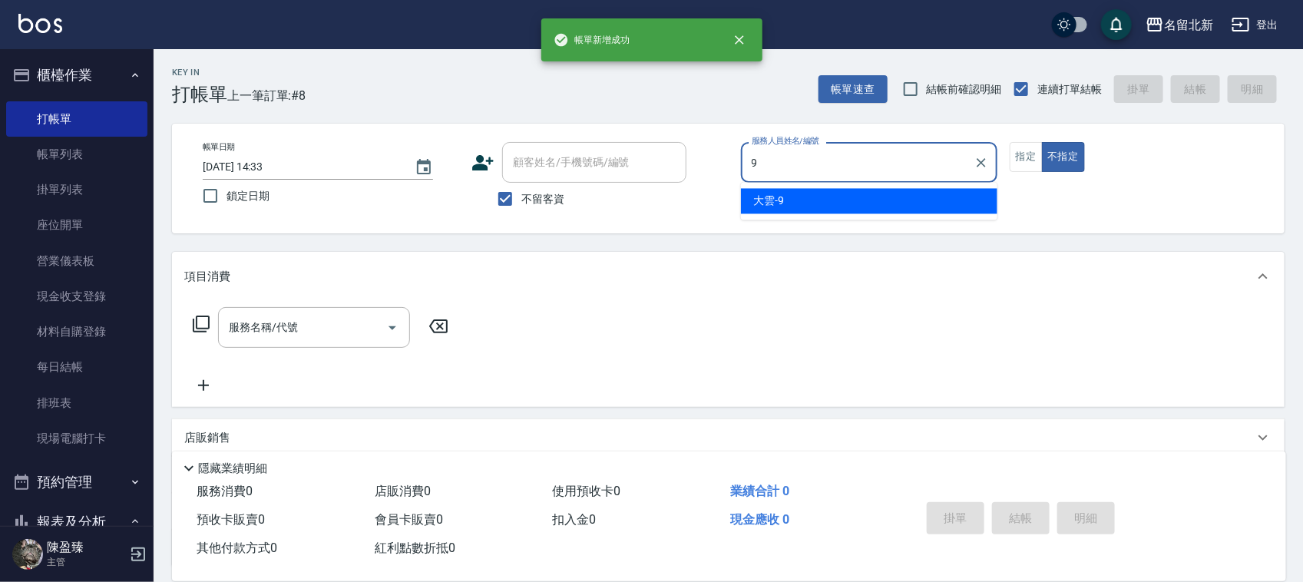
type input "大雲-9"
type button "false"
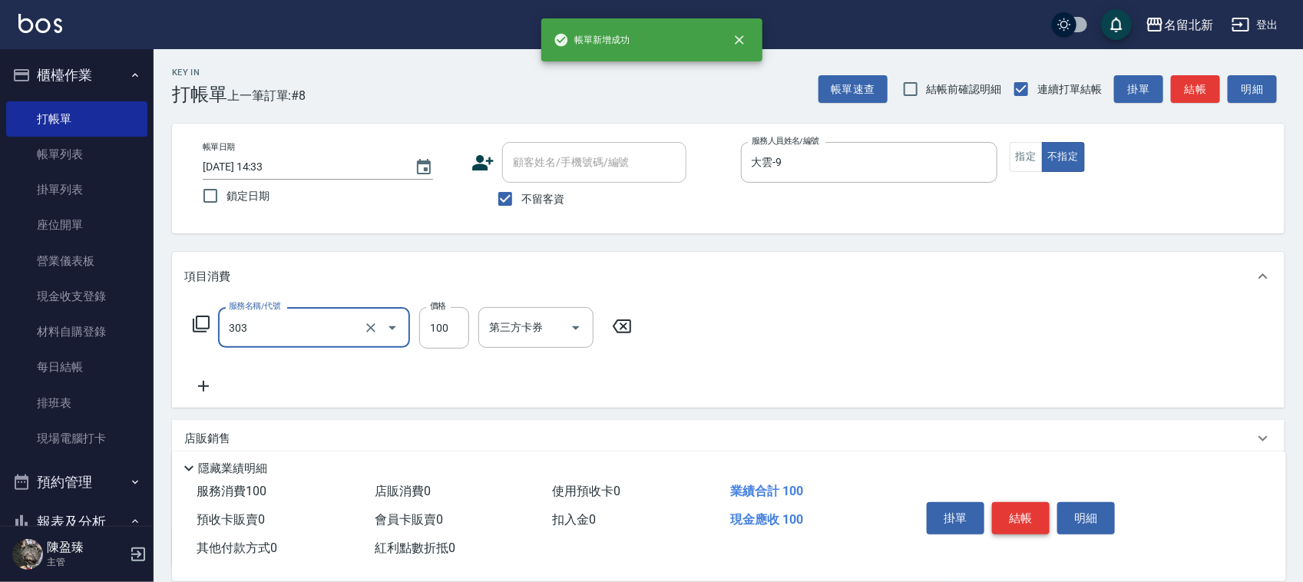
type input "剪瀏海(303)"
click at [1018, 502] on button "結帳" at bounding box center [1021, 518] width 58 height 32
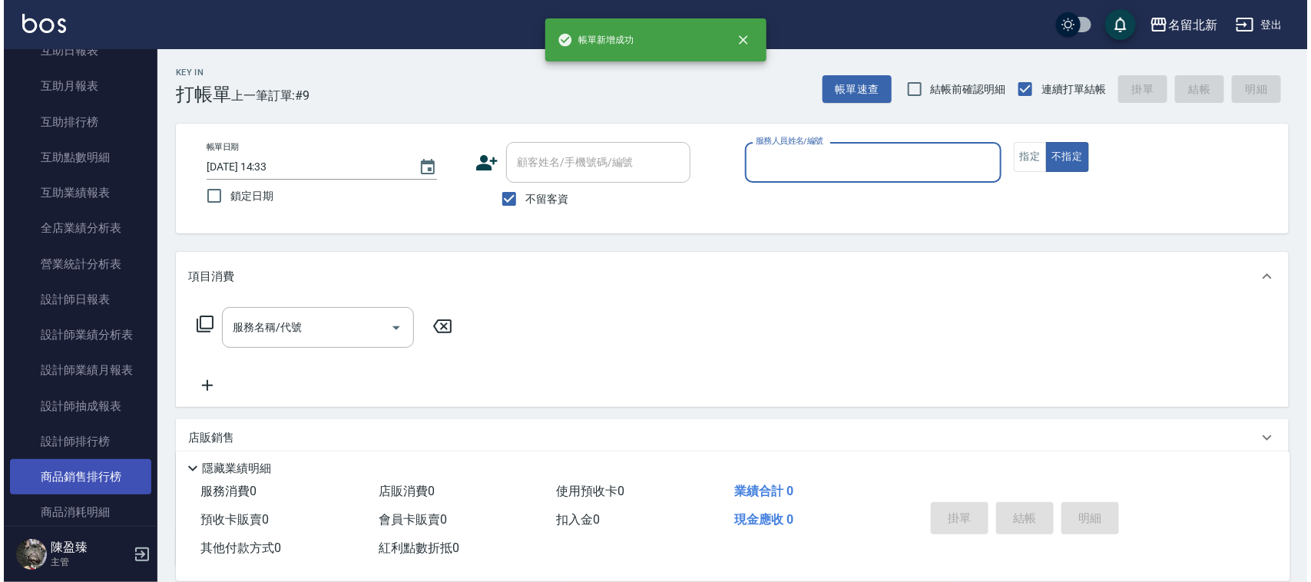
scroll to position [672, 0]
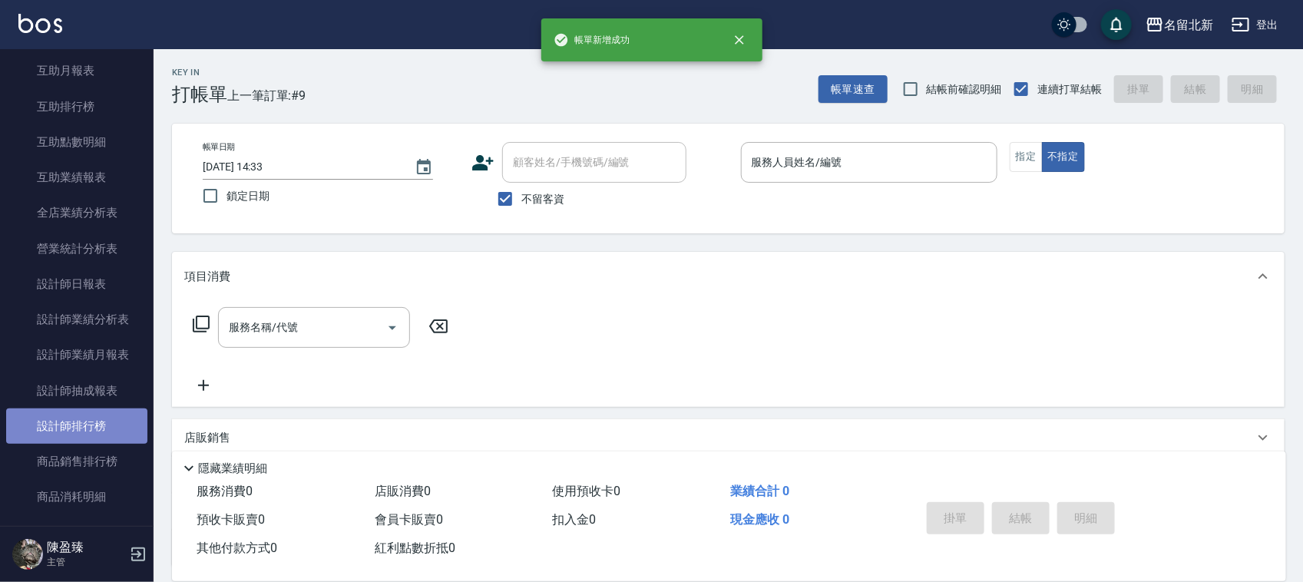
click at [104, 428] on link "設計師排行榜" at bounding box center [76, 426] width 141 height 35
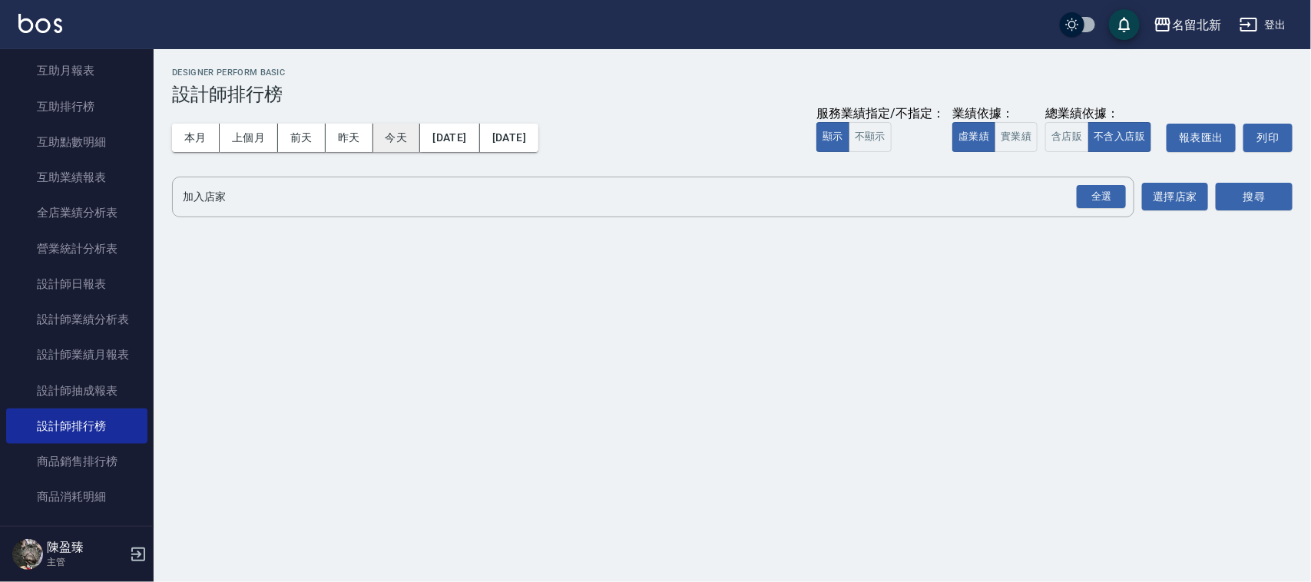
click at [386, 144] on button "今天" at bounding box center [397, 138] width 48 height 28
click at [1098, 185] on div "全選" at bounding box center [1101, 197] width 49 height 24
click at [1269, 196] on button "搜尋" at bounding box center [1254, 198] width 77 height 28
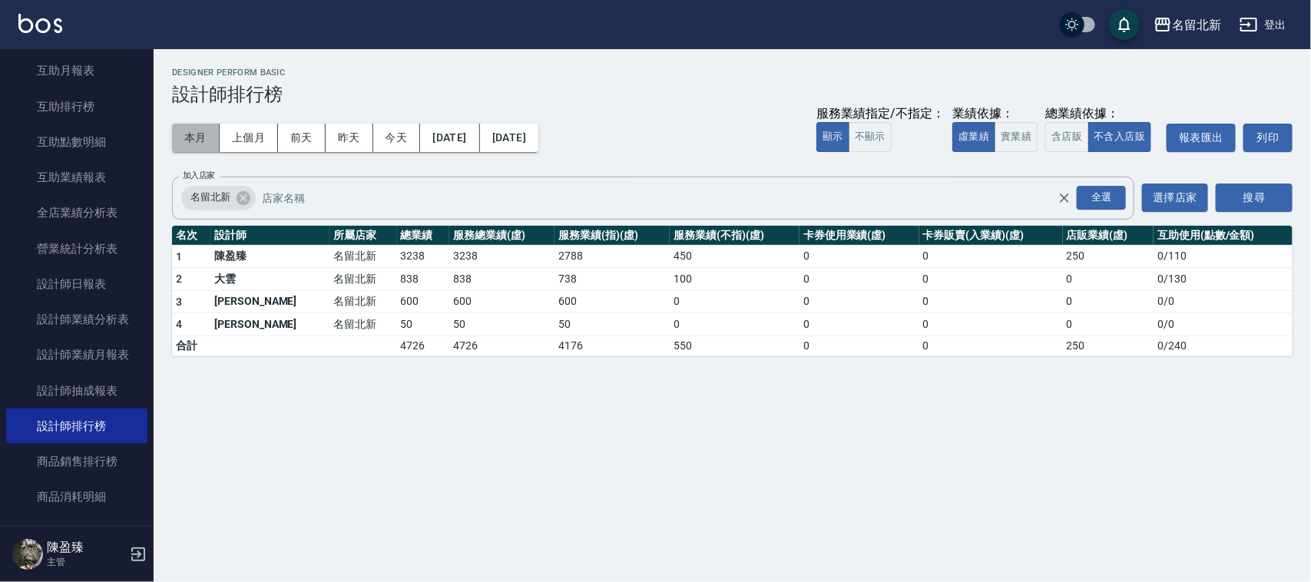
click at [190, 131] on button "本月" at bounding box center [196, 138] width 48 height 28
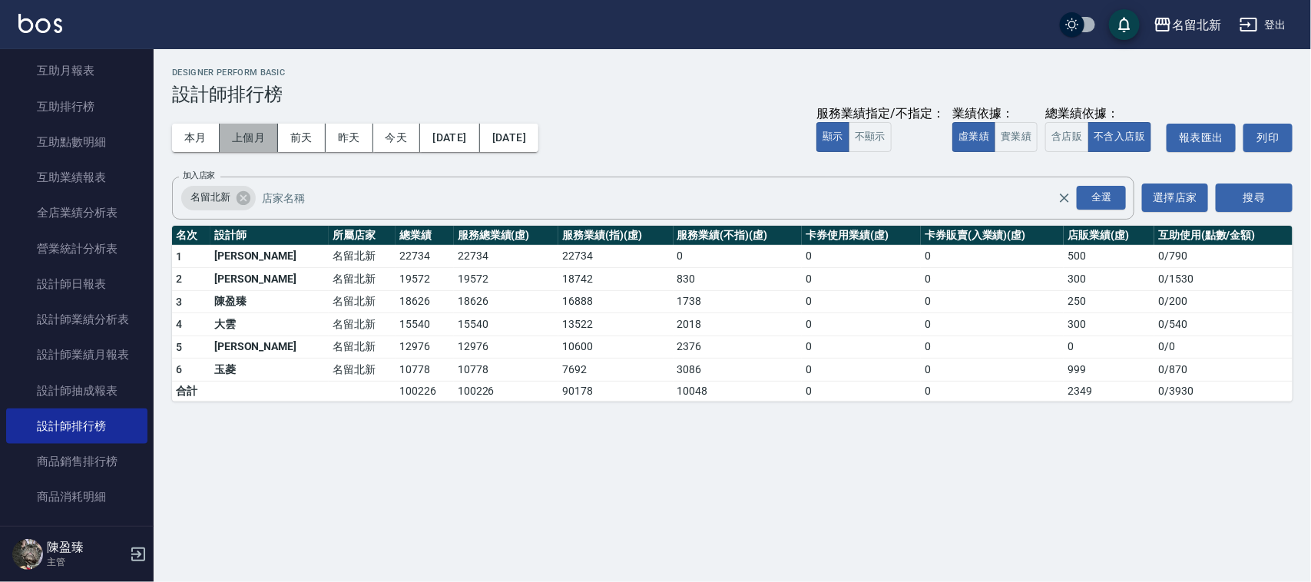
click at [255, 135] on button "上個月" at bounding box center [249, 138] width 58 height 28
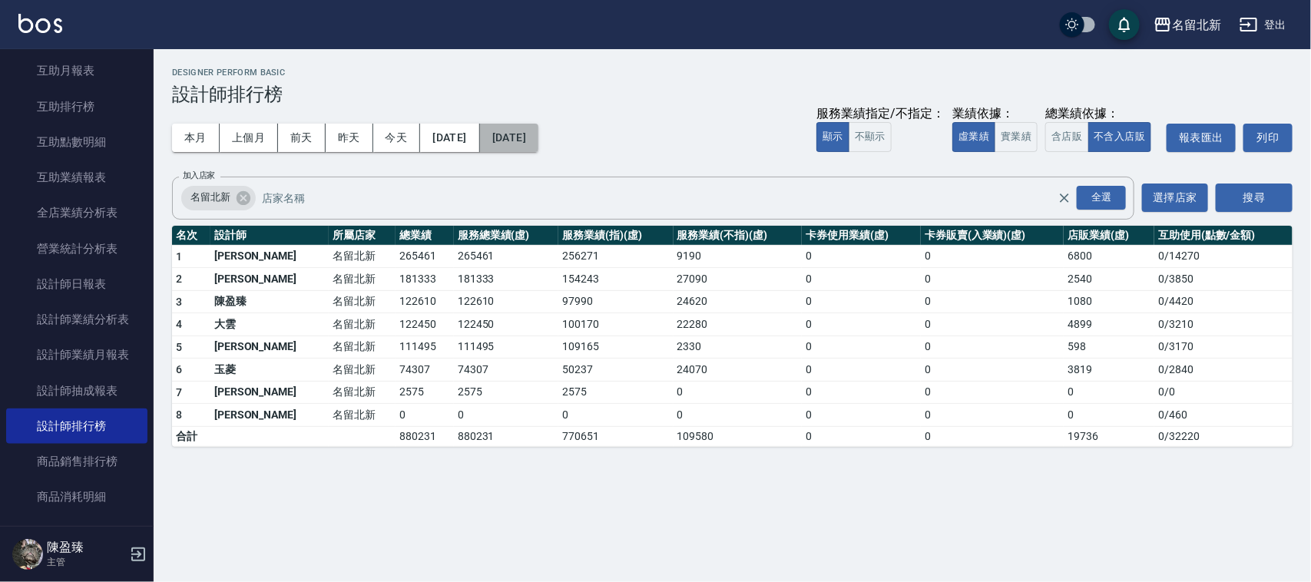
click at [538, 136] on button "[DATE]" at bounding box center [509, 138] width 58 height 28
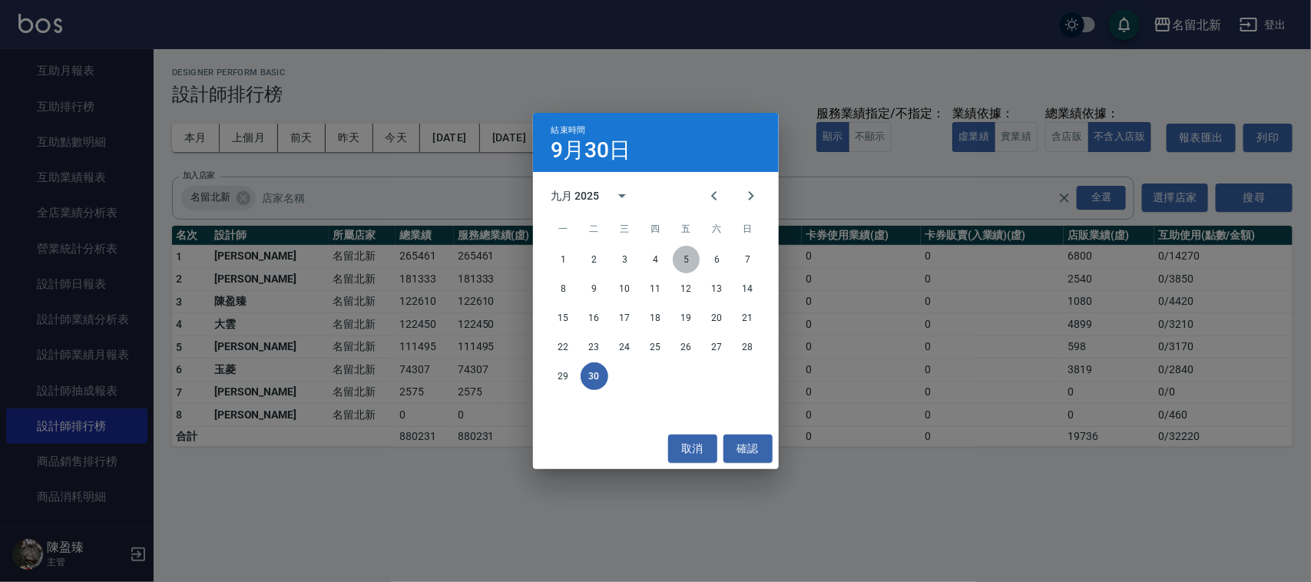
click at [693, 261] on button "5" at bounding box center [687, 260] width 28 height 28
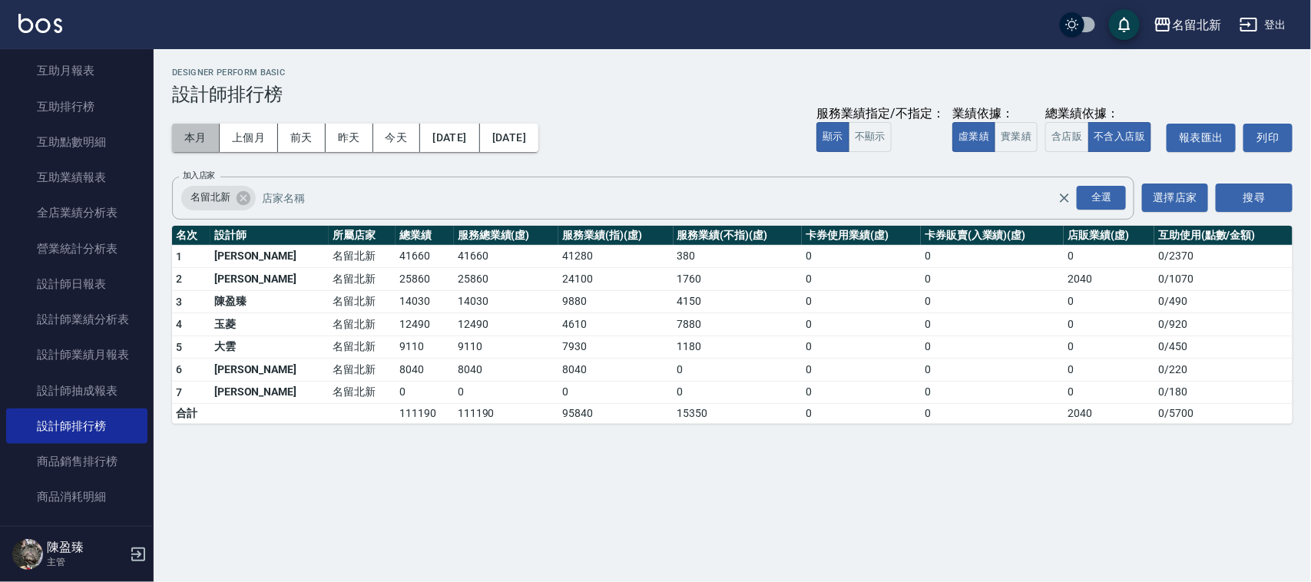
drag, startPoint x: 196, startPoint y: 141, endPoint x: 209, endPoint y: 152, distance: 17.4
click at [197, 139] on button "本月" at bounding box center [196, 138] width 48 height 28
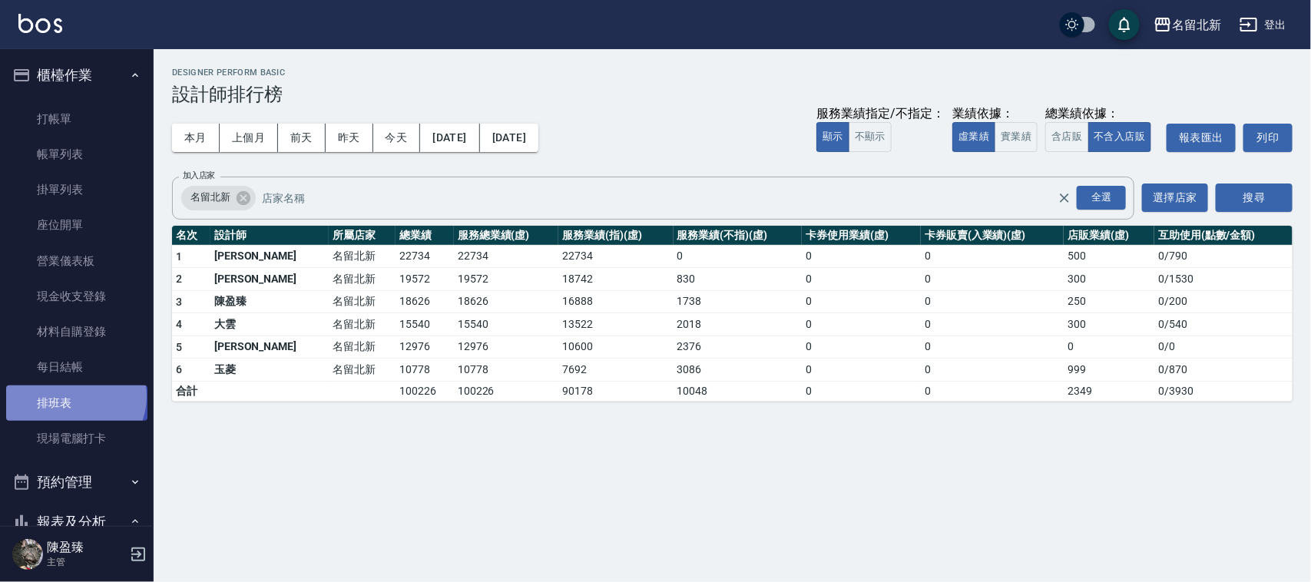
click at [74, 395] on link "排班表" at bounding box center [76, 403] width 141 height 35
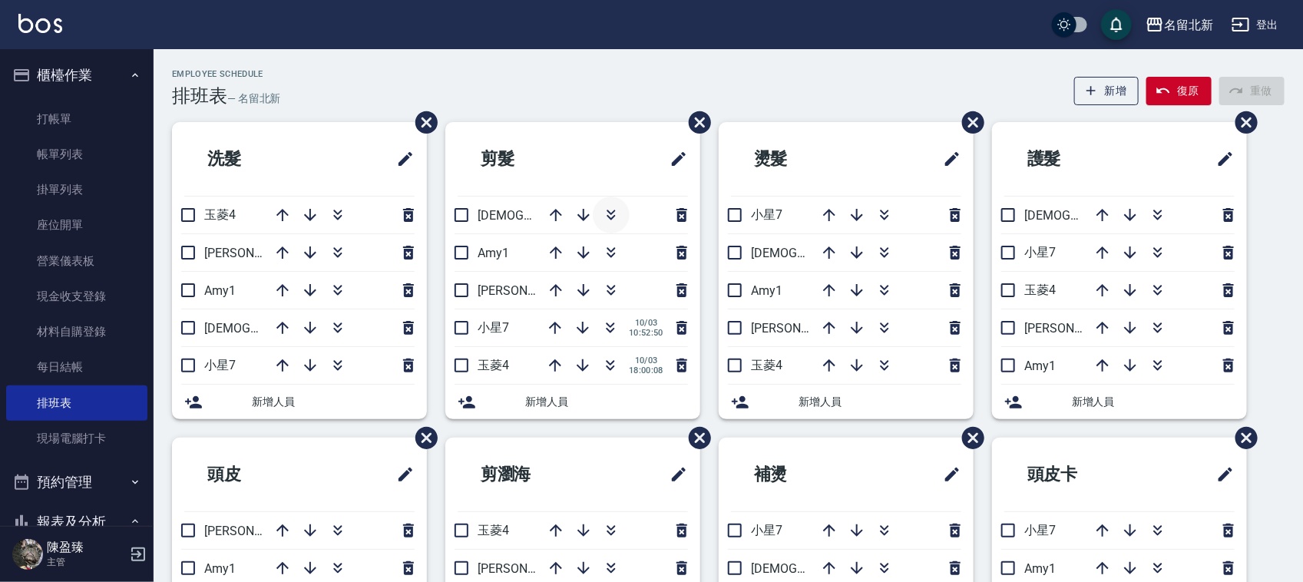
click at [611, 219] on icon "button" at bounding box center [611, 217] width 8 height 5
